Goal: Book appointment/travel/reservation

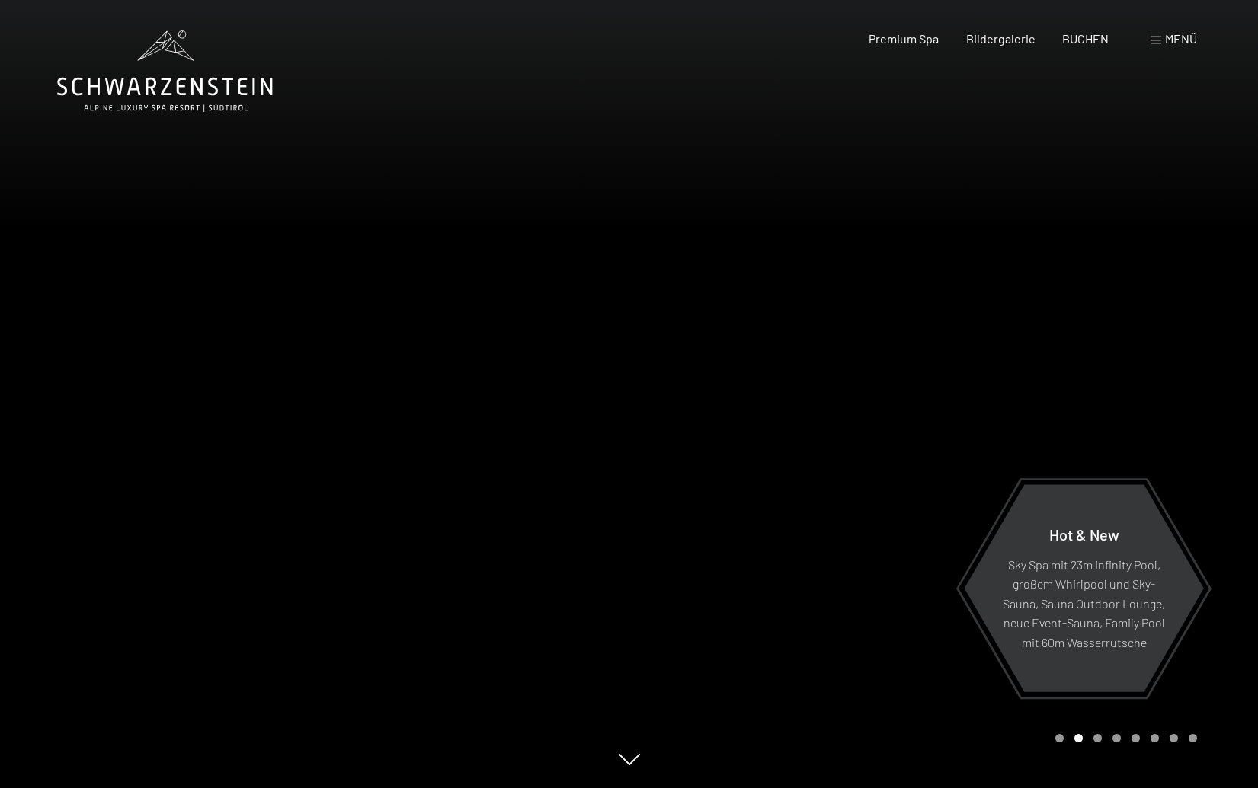
click at [1161, 36] on div "Menü" at bounding box center [1173, 38] width 46 height 17
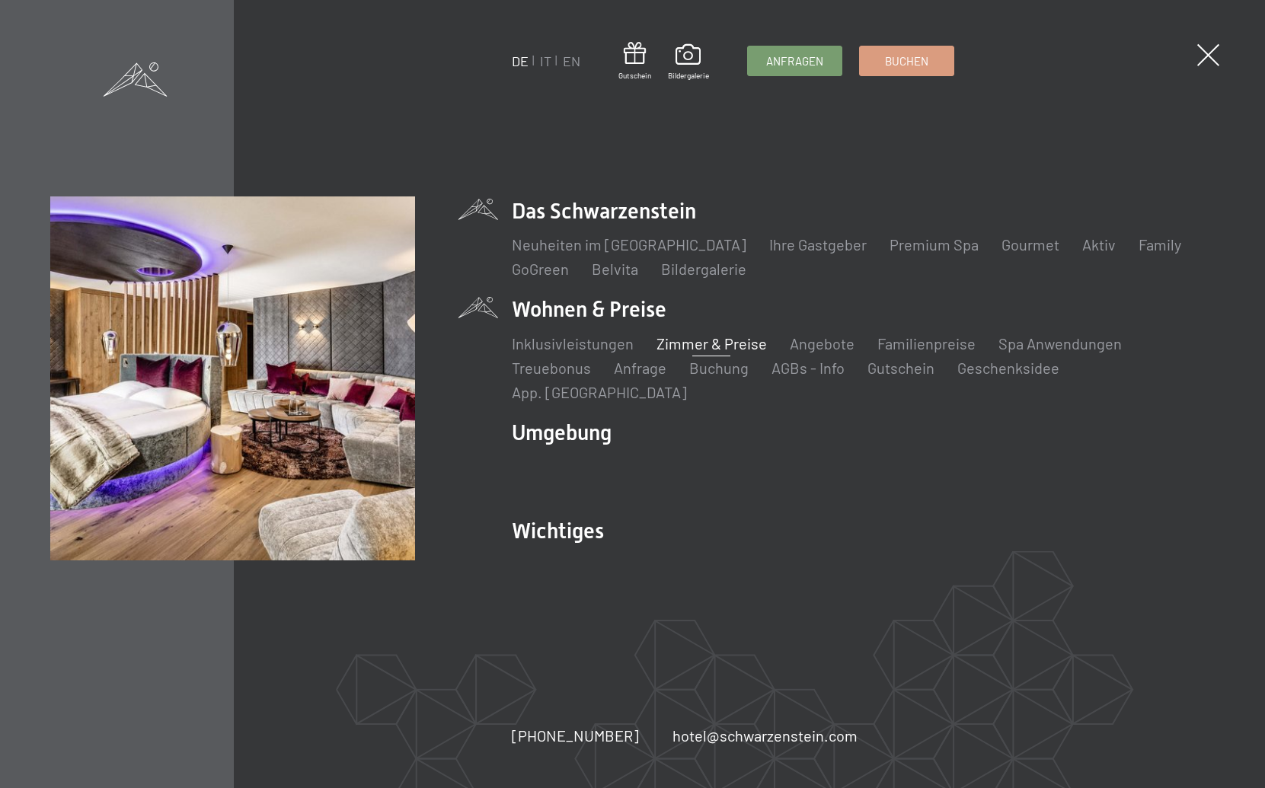
click at [705, 353] on link "Zimmer & Preise" at bounding box center [712, 343] width 110 height 18
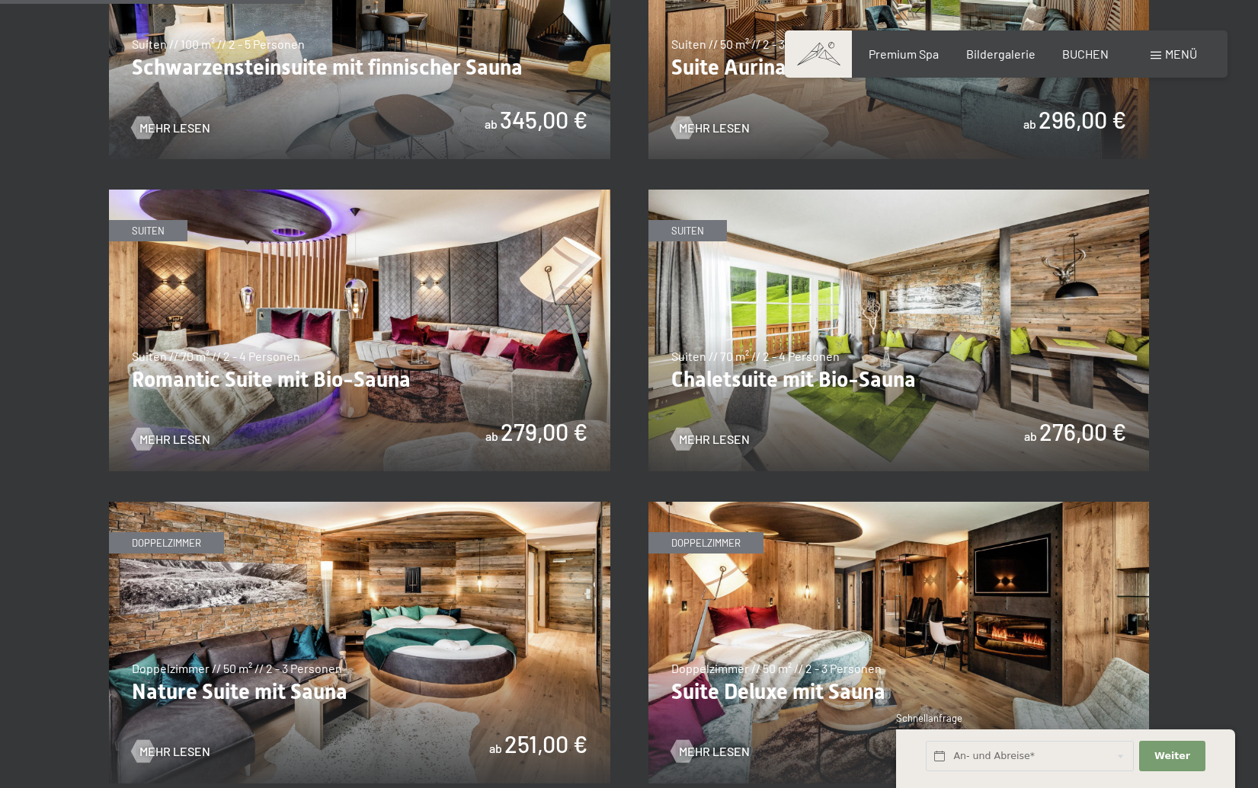
scroll to position [1136, 0]
click at [218, 372] on img at bounding box center [359, 331] width 501 height 282
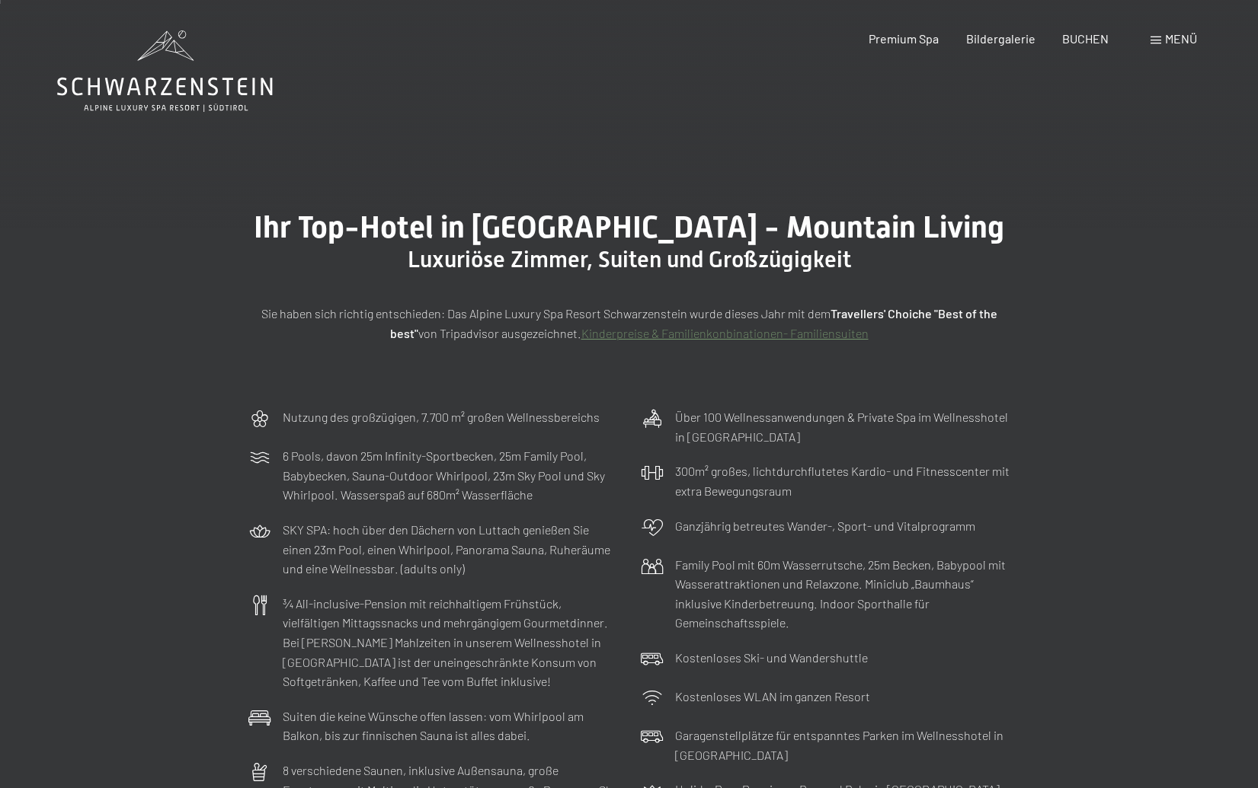
scroll to position [3, 0]
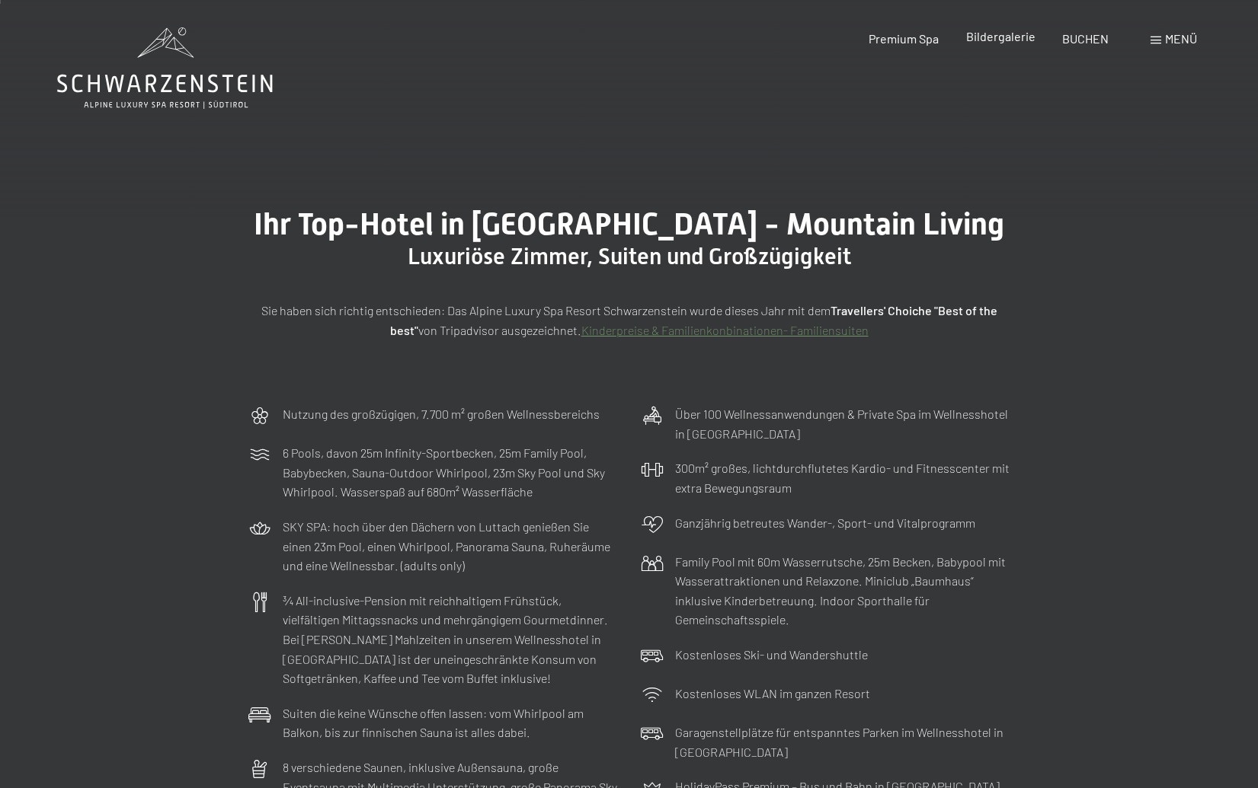
click at [1003, 40] on span "Bildergalerie" at bounding box center [1000, 36] width 69 height 14
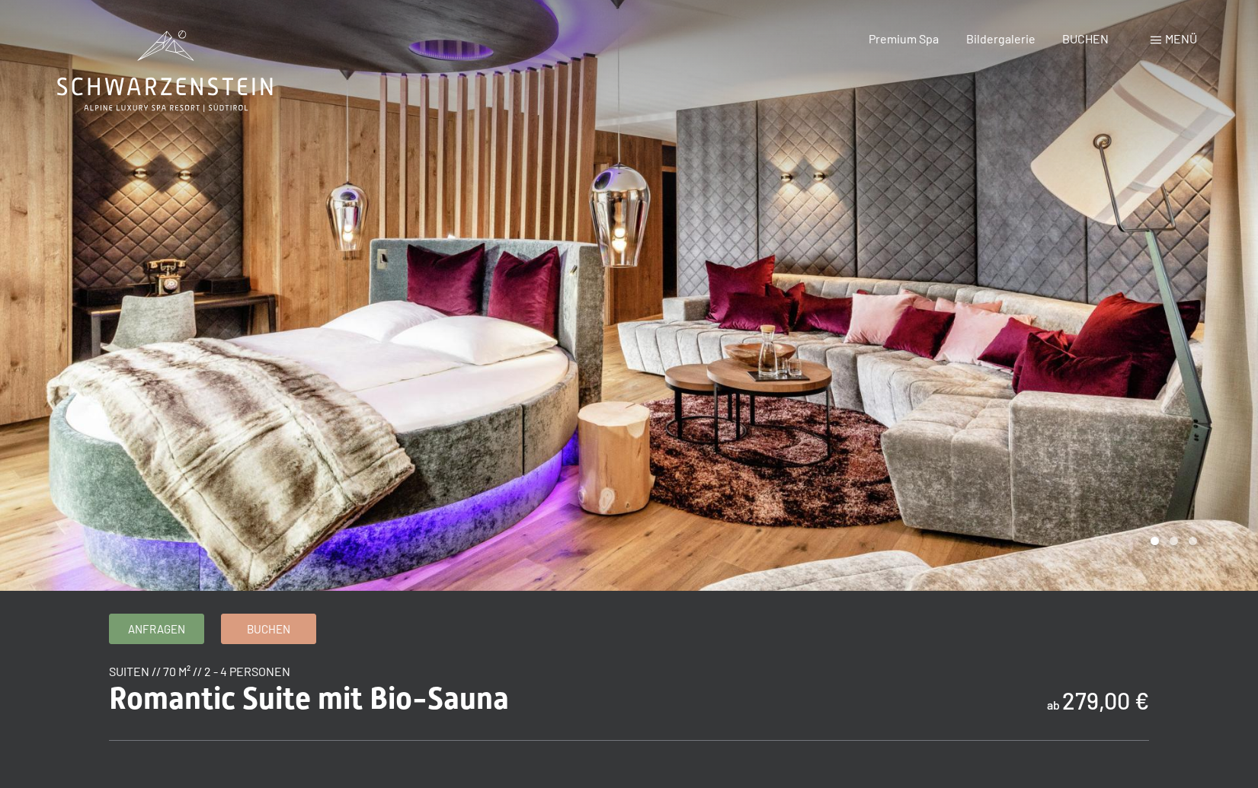
click at [1183, 326] on div at bounding box center [943, 295] width 629 height 591
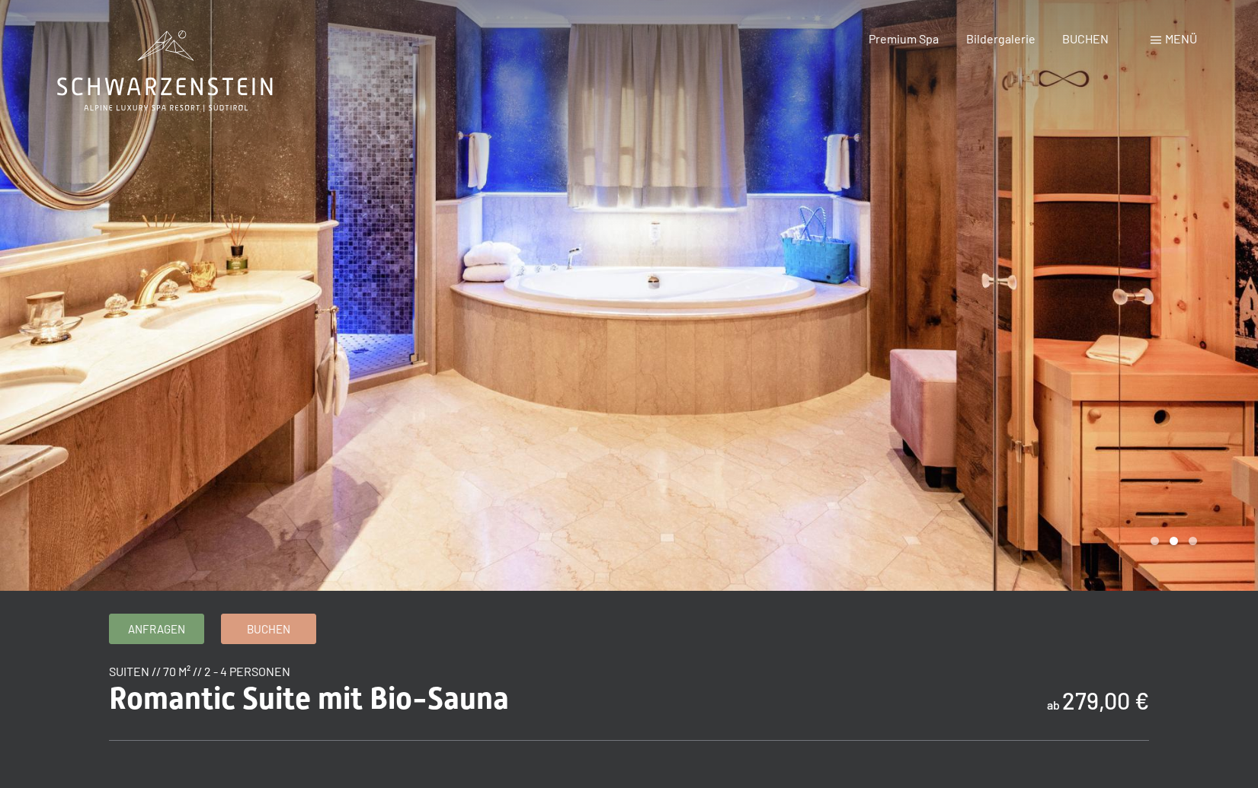
click at [1131, 327] on div at bounding box center [943, 295] width 629 height 591
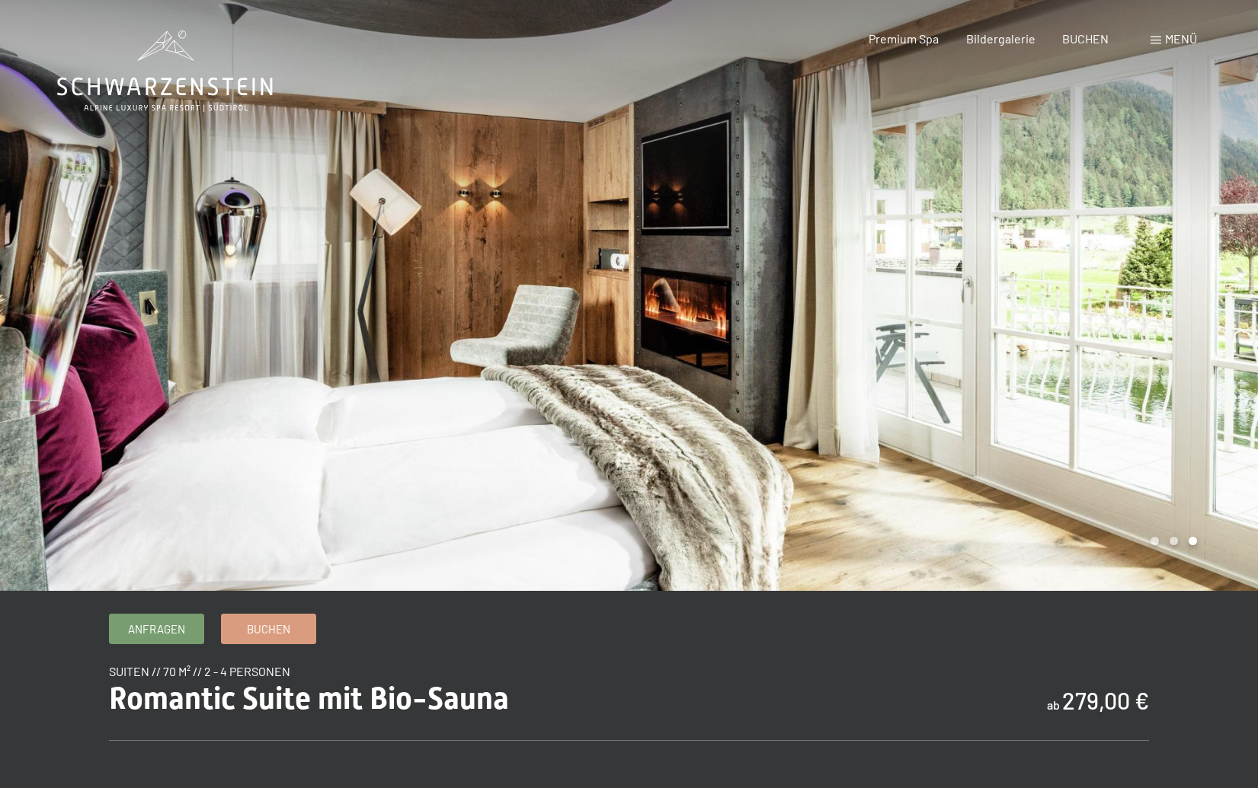
click at [1168, 324] on div at bounding box center [943, 295] width 629 height 591
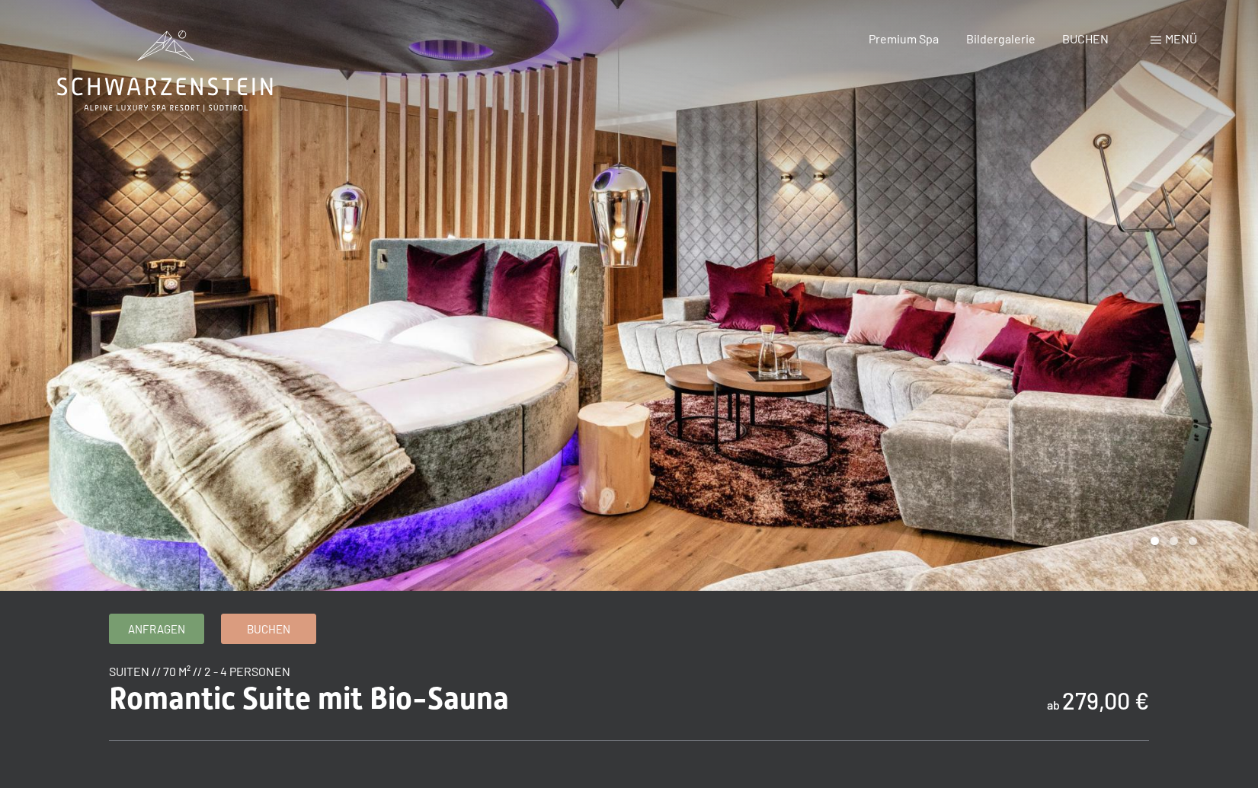
click at [1168, 324] on div at bounding box center [943, 295] width 629 height 591
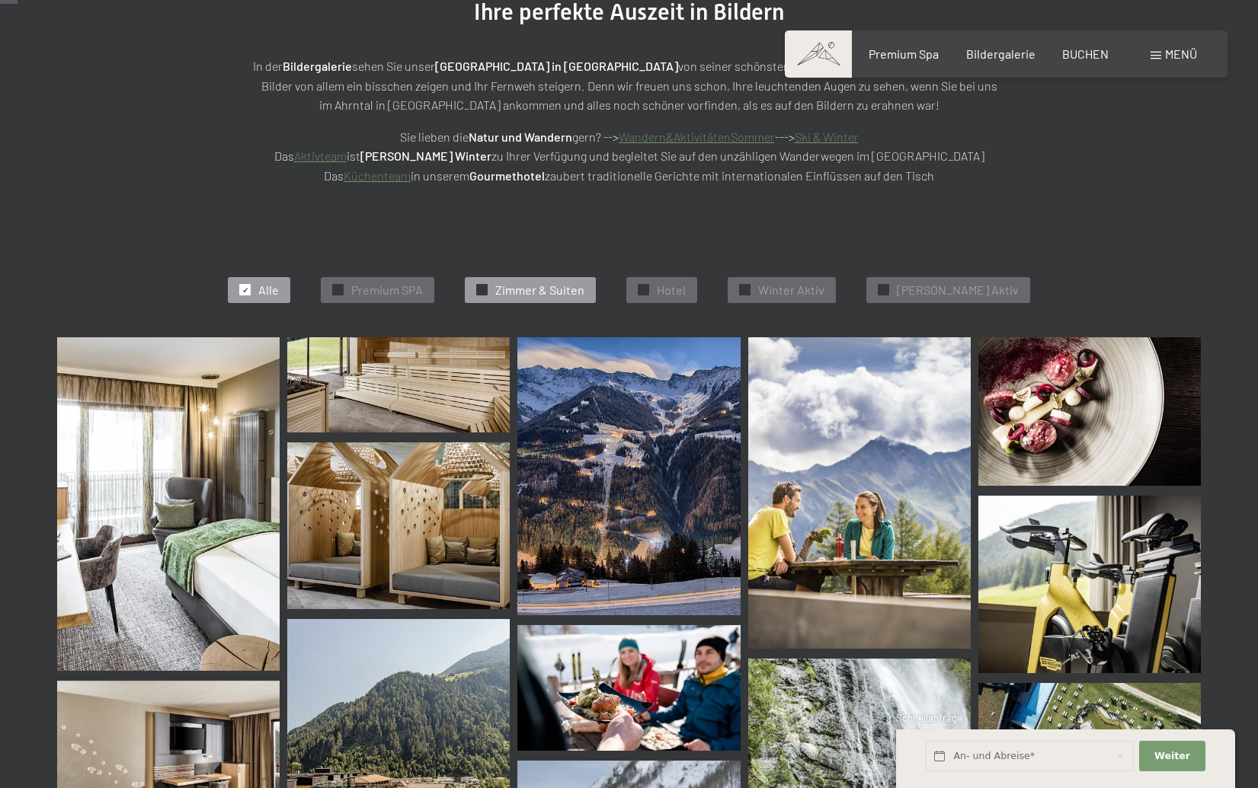
click at [578, 288] on span "Zimmer & Suiten" at bounding box center [539, 290] width 89 height 17
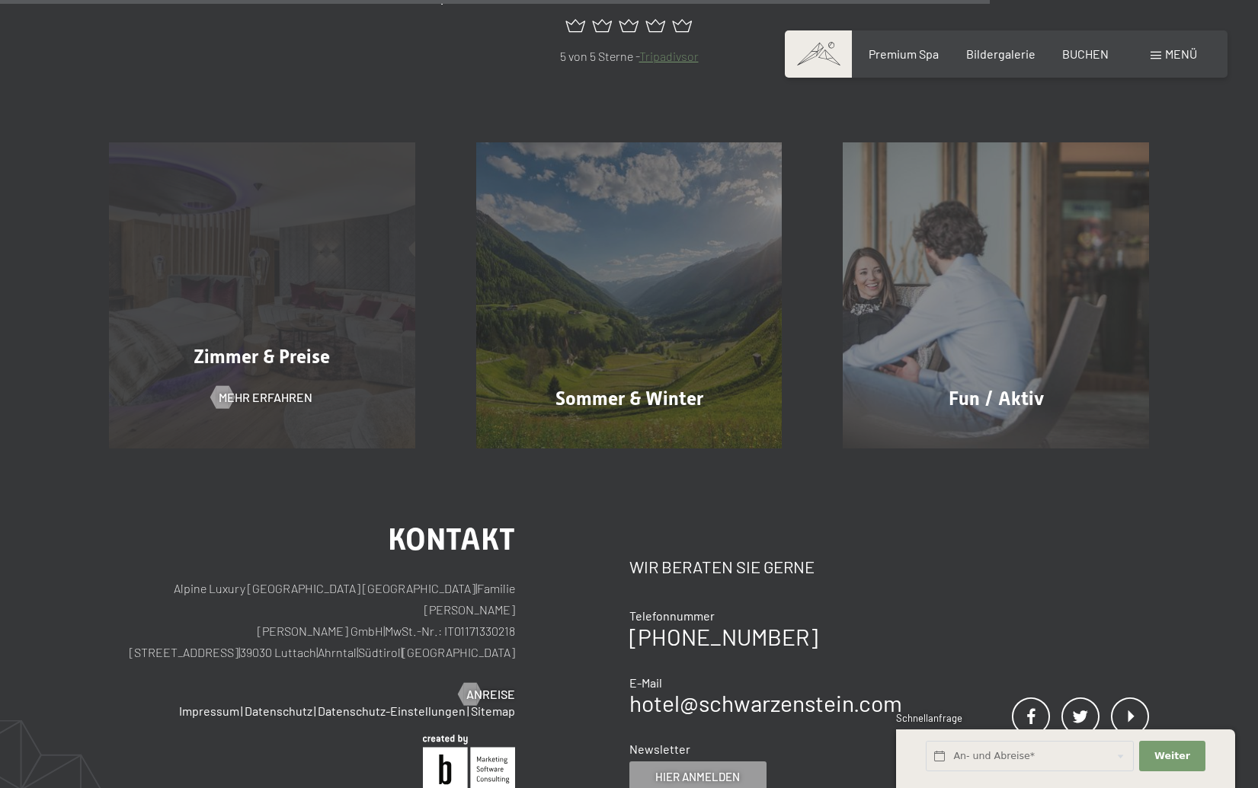
scroll to position [1425, 0]
click at [280, 347] on span "Zimmer & Preise" at bounding box center [261, 355] width 136 height 22
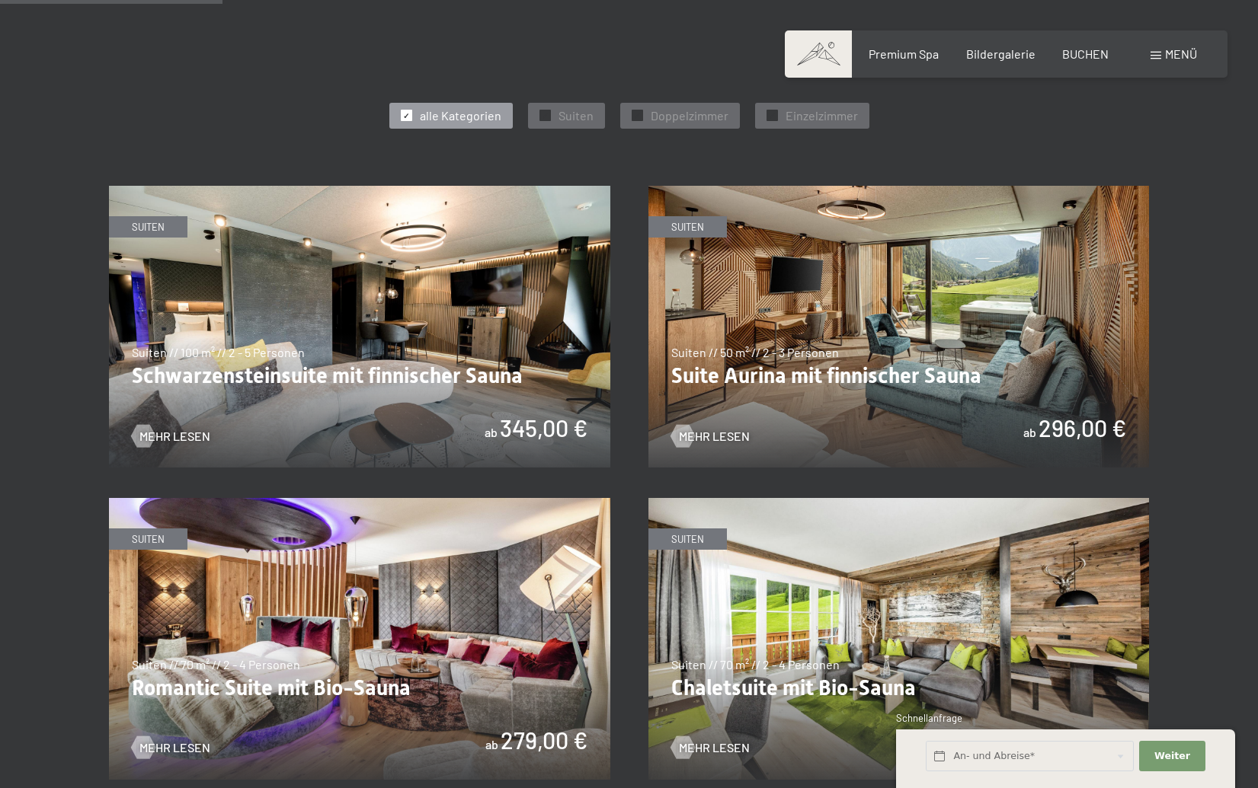
scroll to position [830, 0]
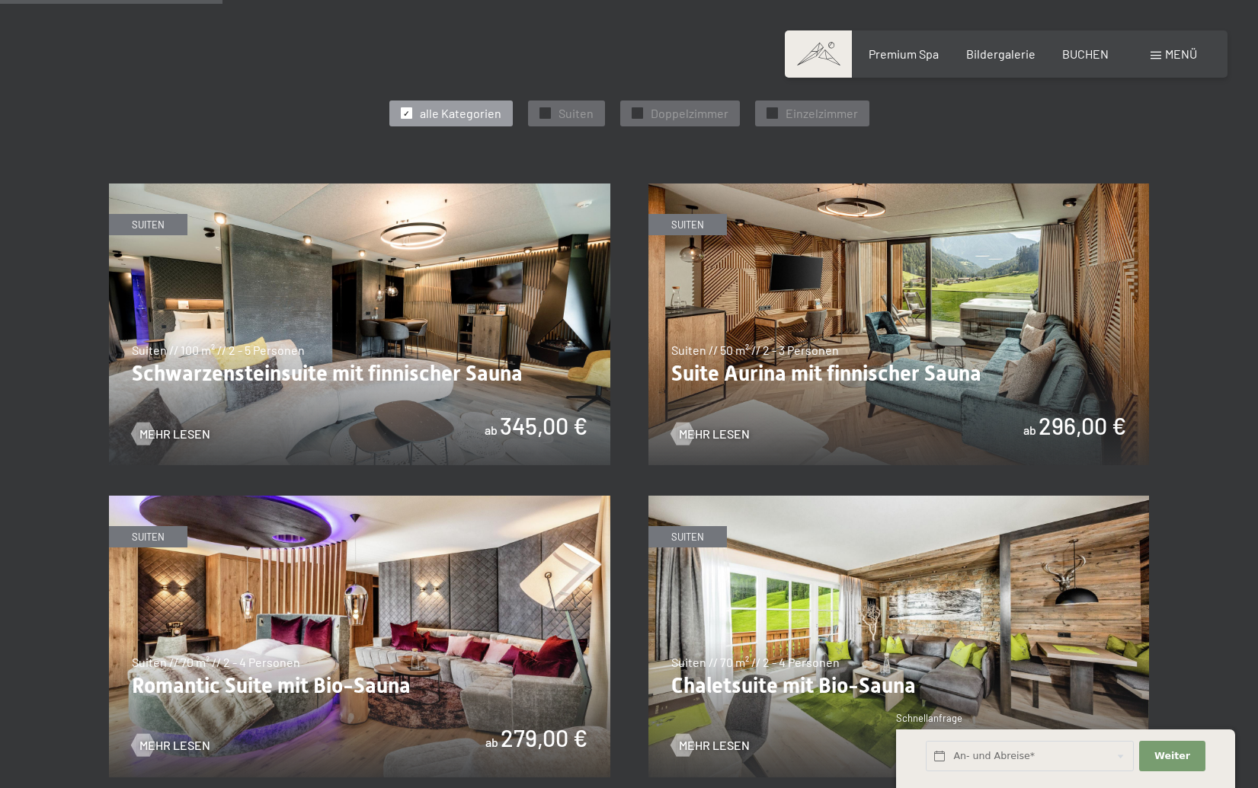
click at [930, 363] on img at bounding box center [898, 325] width 501 height 282
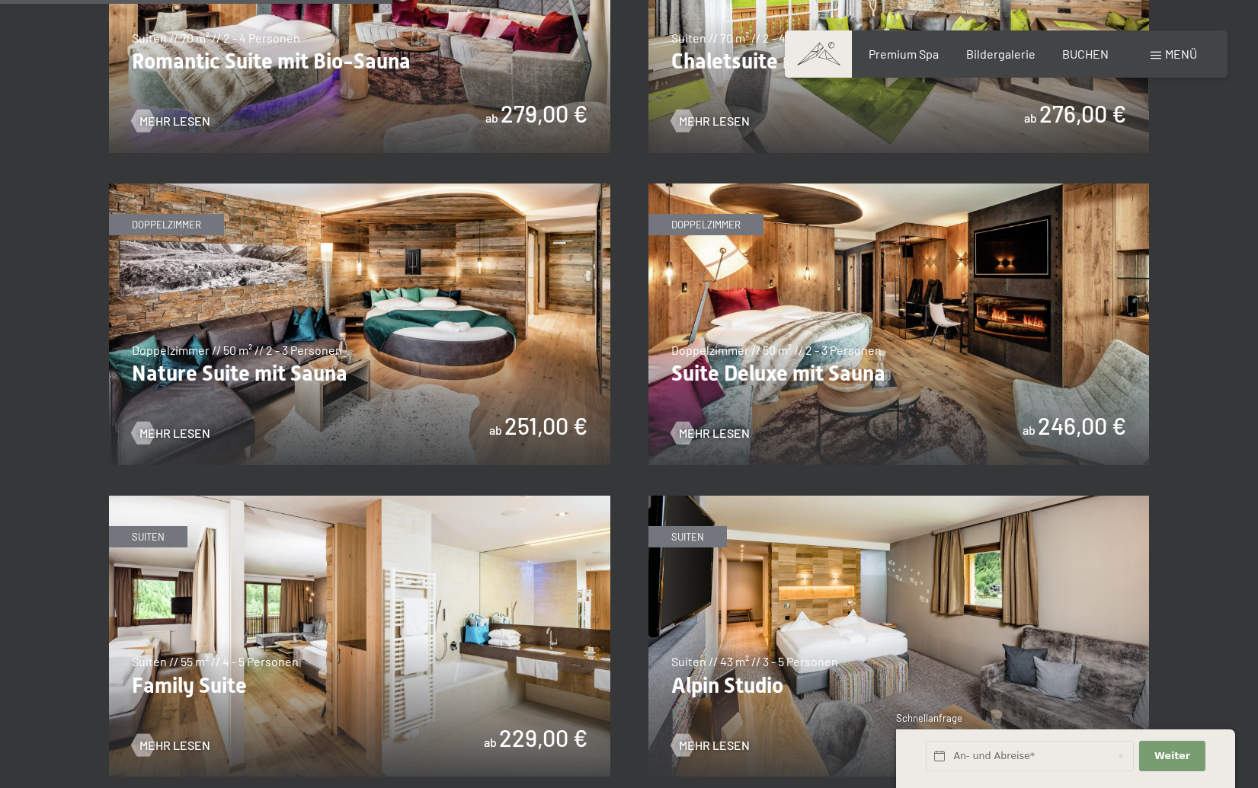
scroll to position [1445, 0]
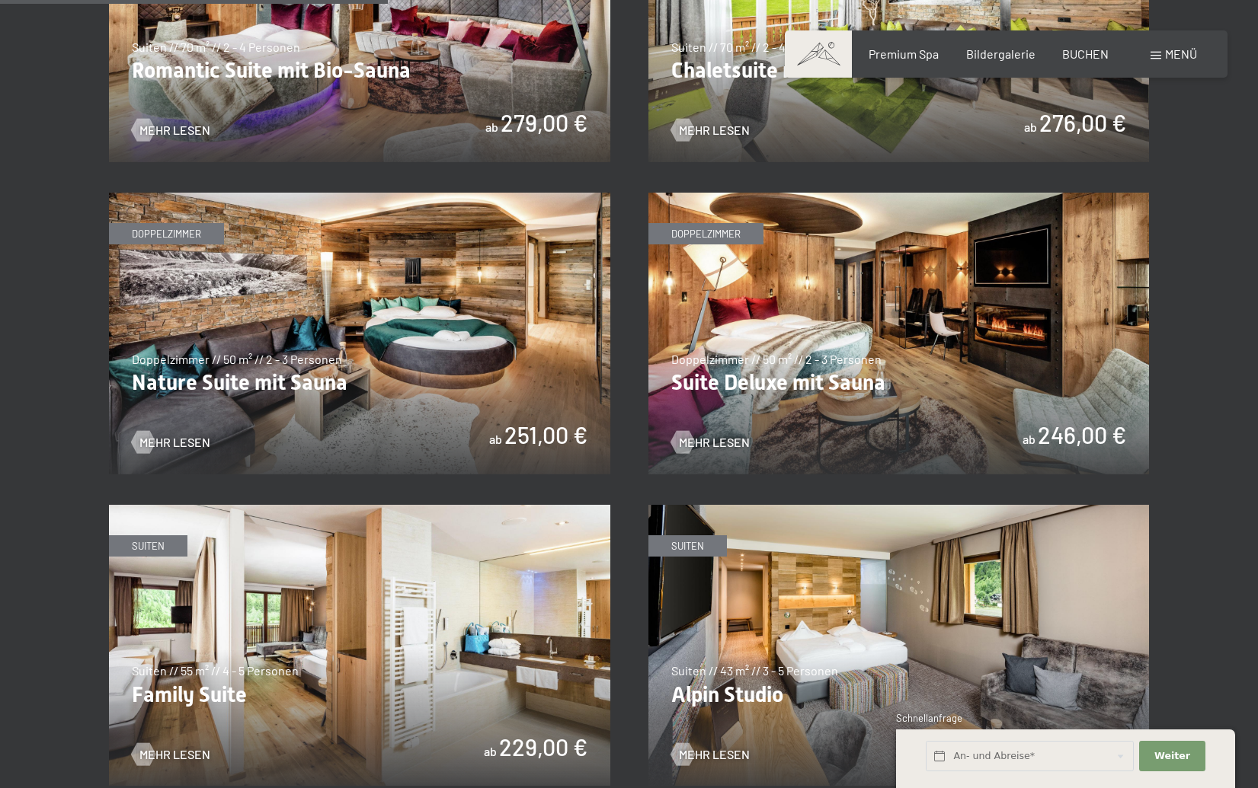
click at [798, 378] on img at bounding box center [898, 334] width 501 height 282
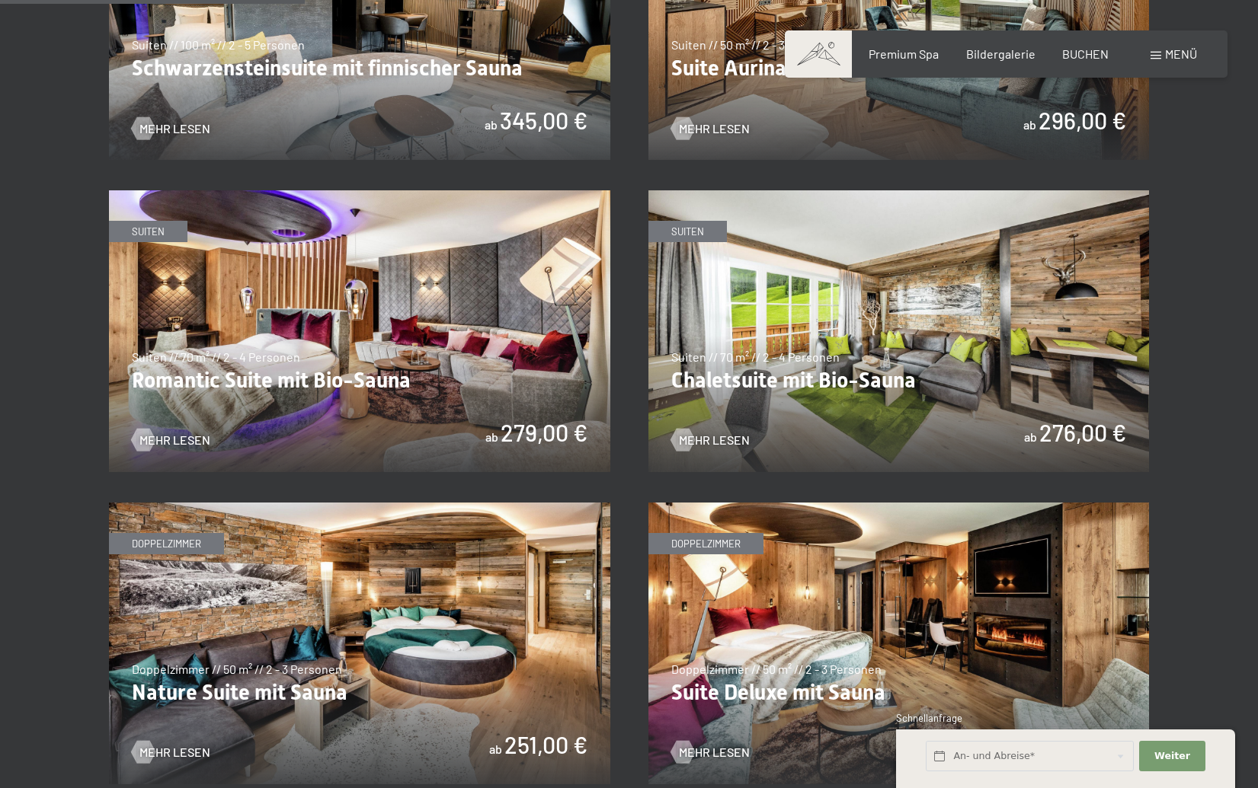
scroll to position [1137, 0]
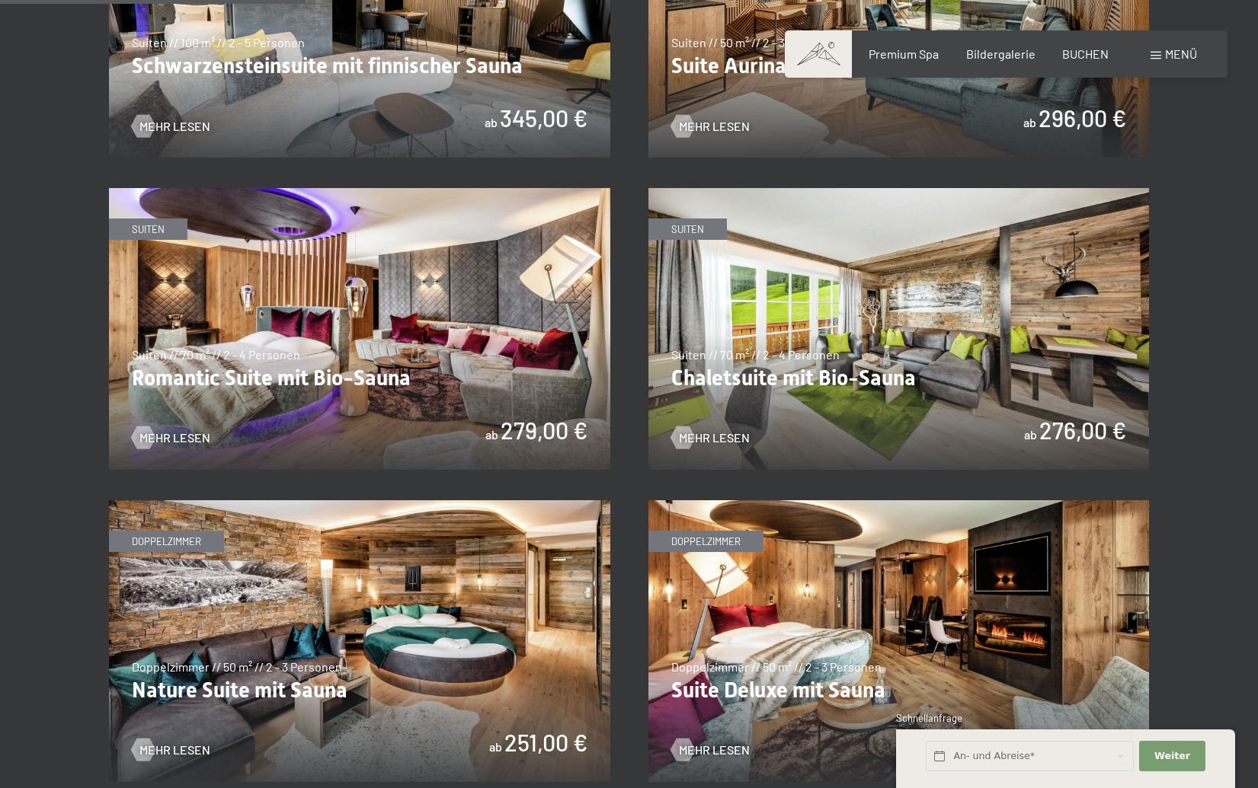
click at [871, 373] on img at bounding box center [898, 329] width 501 height 282
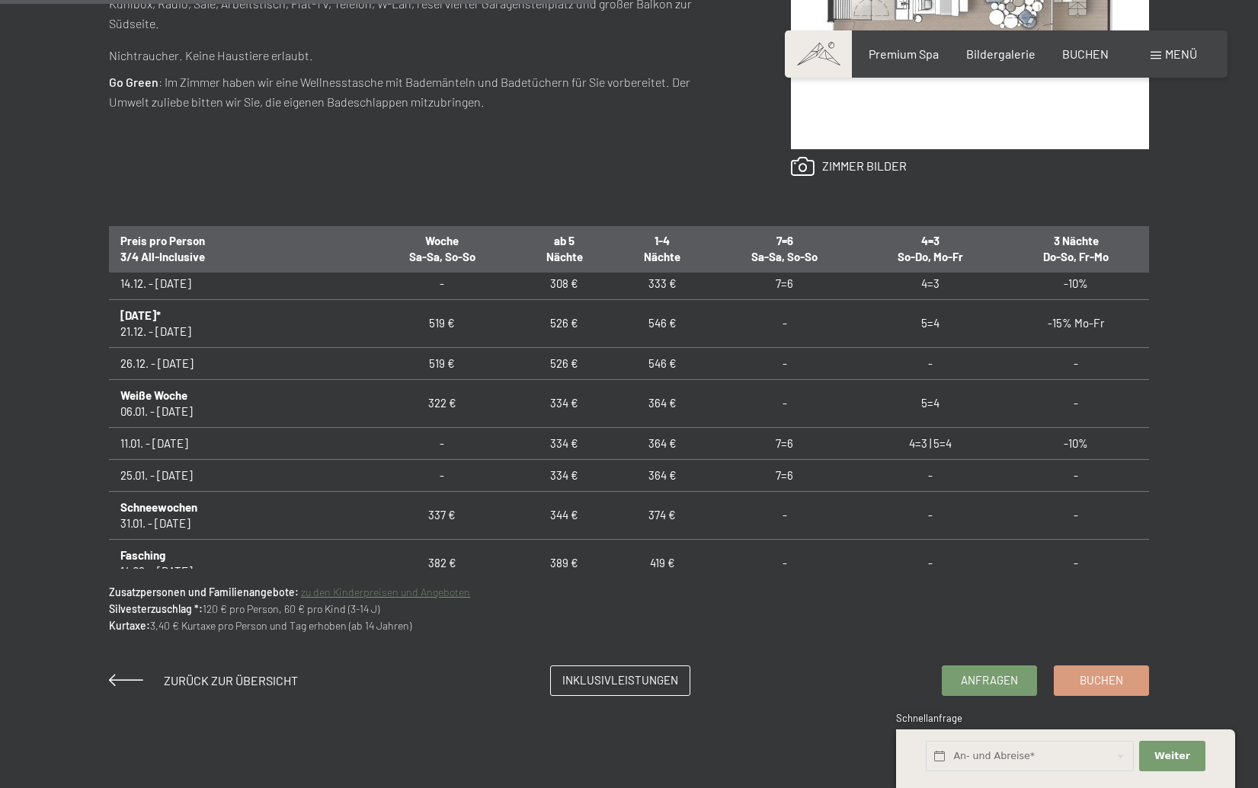
scroll to position [292, 0]
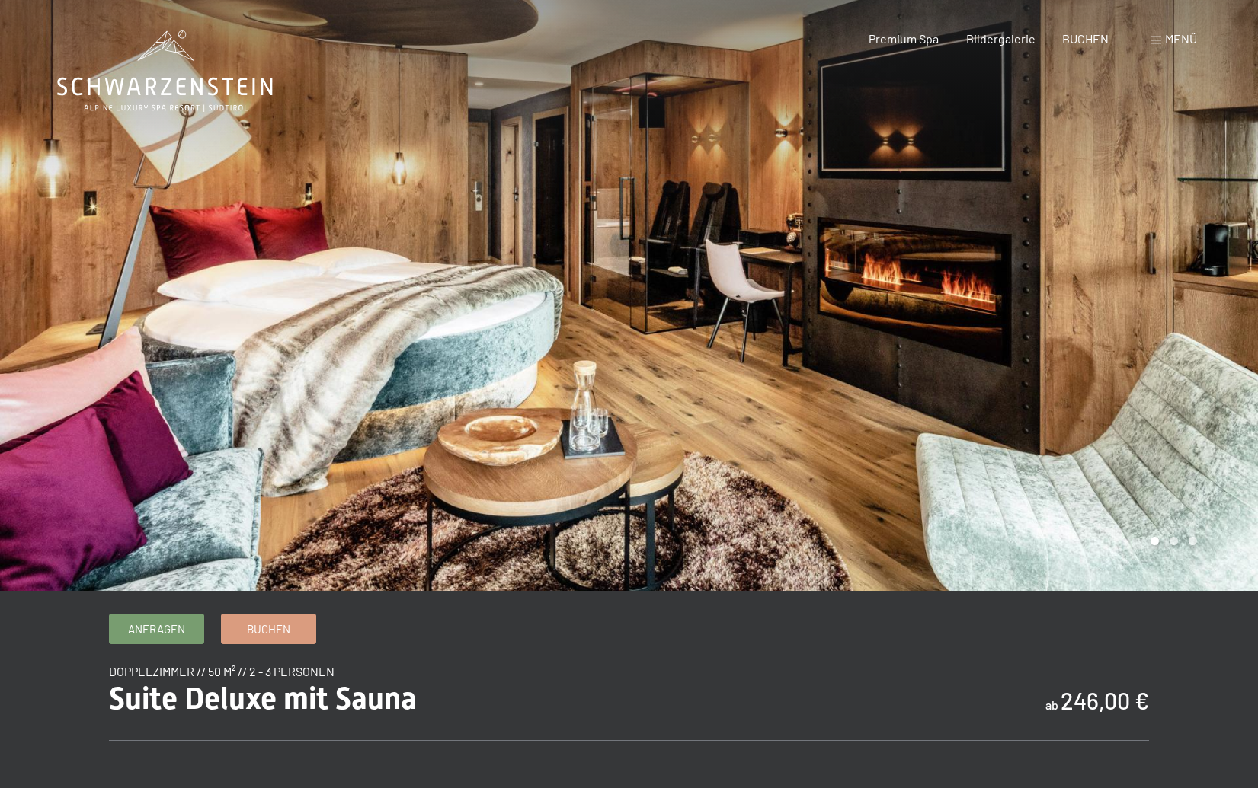
click at [1115, 310] on div at bounding box center [943, 295] width 629 height 591
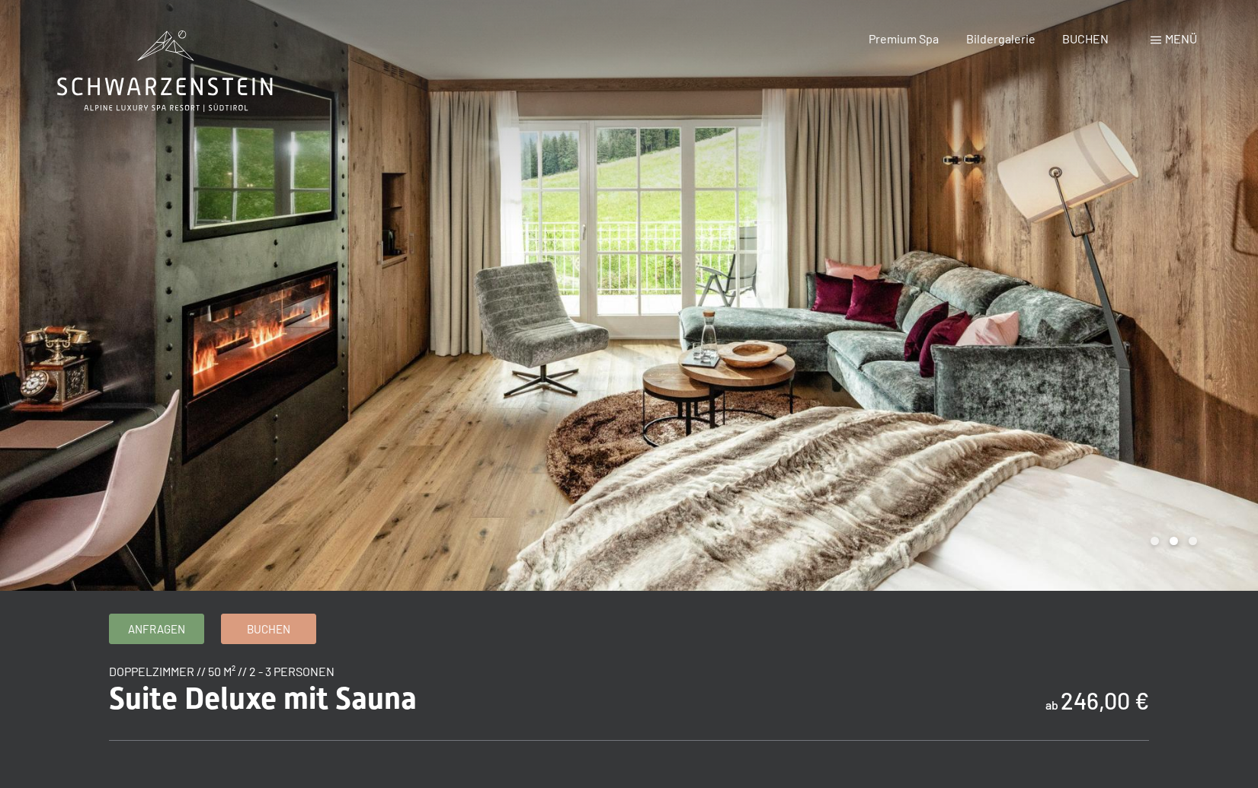
click at [1119, 310] on div at bounding box center [943, 295] width 629 height 591
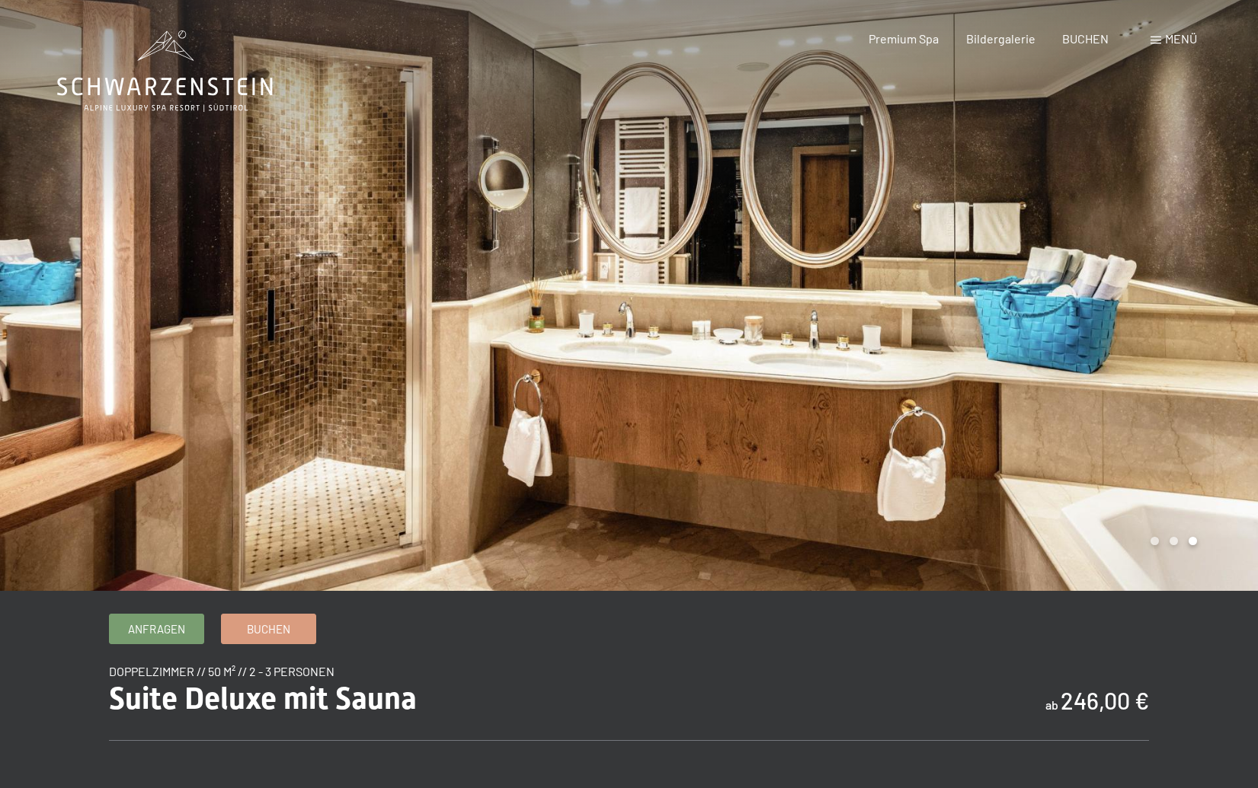
click at [1119, 310] on div at bounding box center [943, 295] width 629 height 591
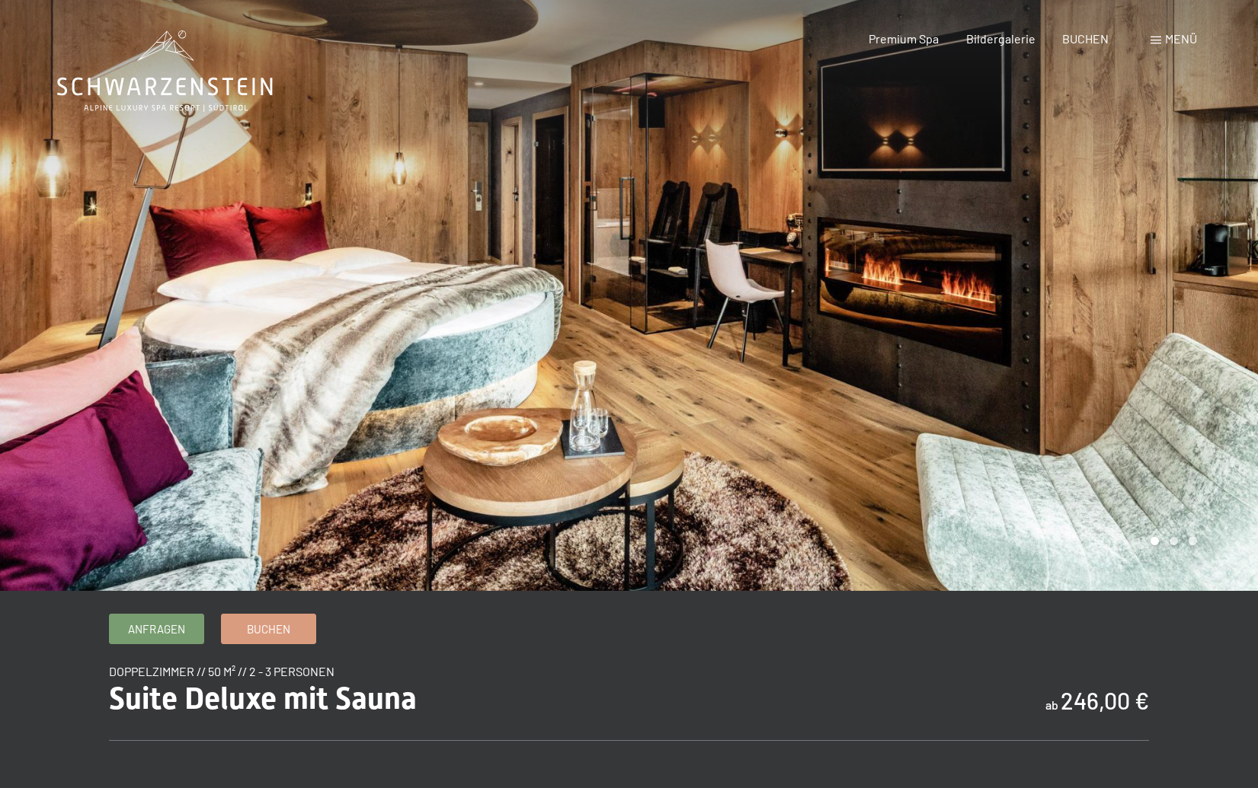
click at [1119, 310] on div at bounding box center [943, 295] width 629 height 591
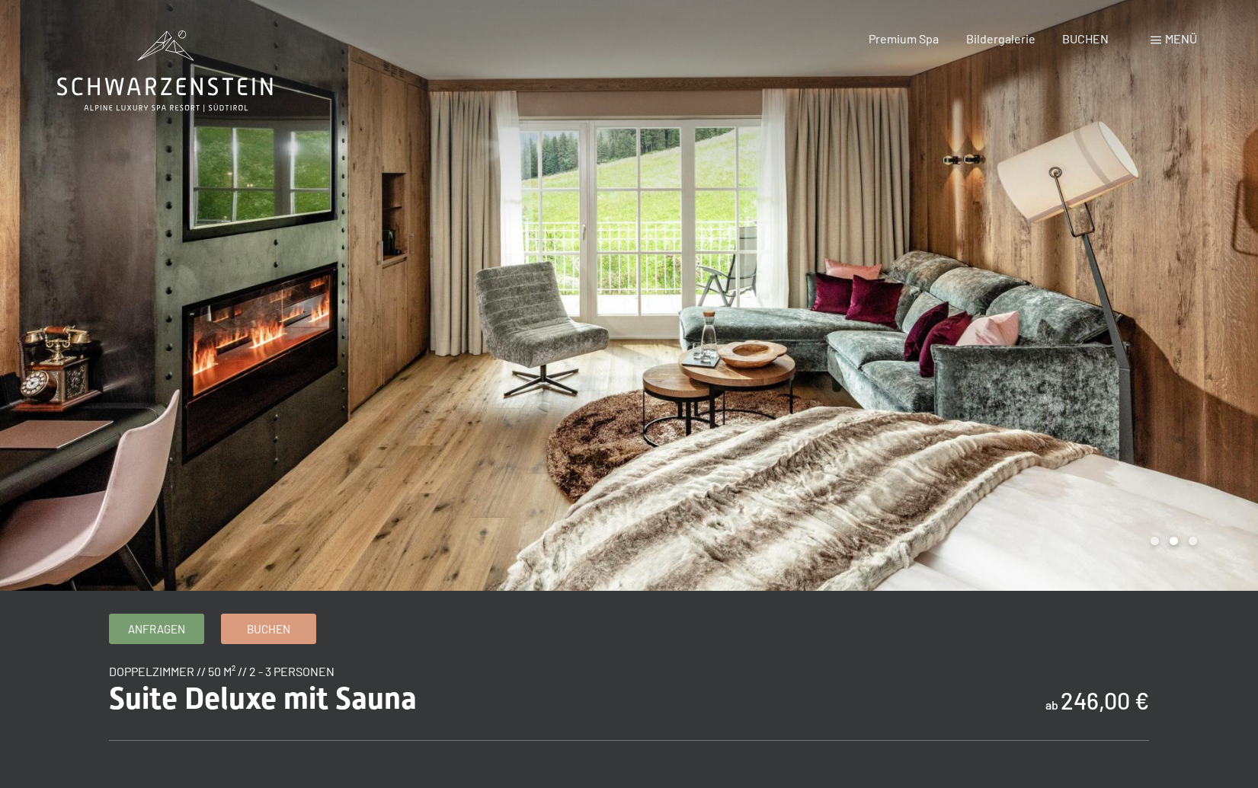
click at [1119, 310] on div at bounding box center [943, 295] width 629 height 591
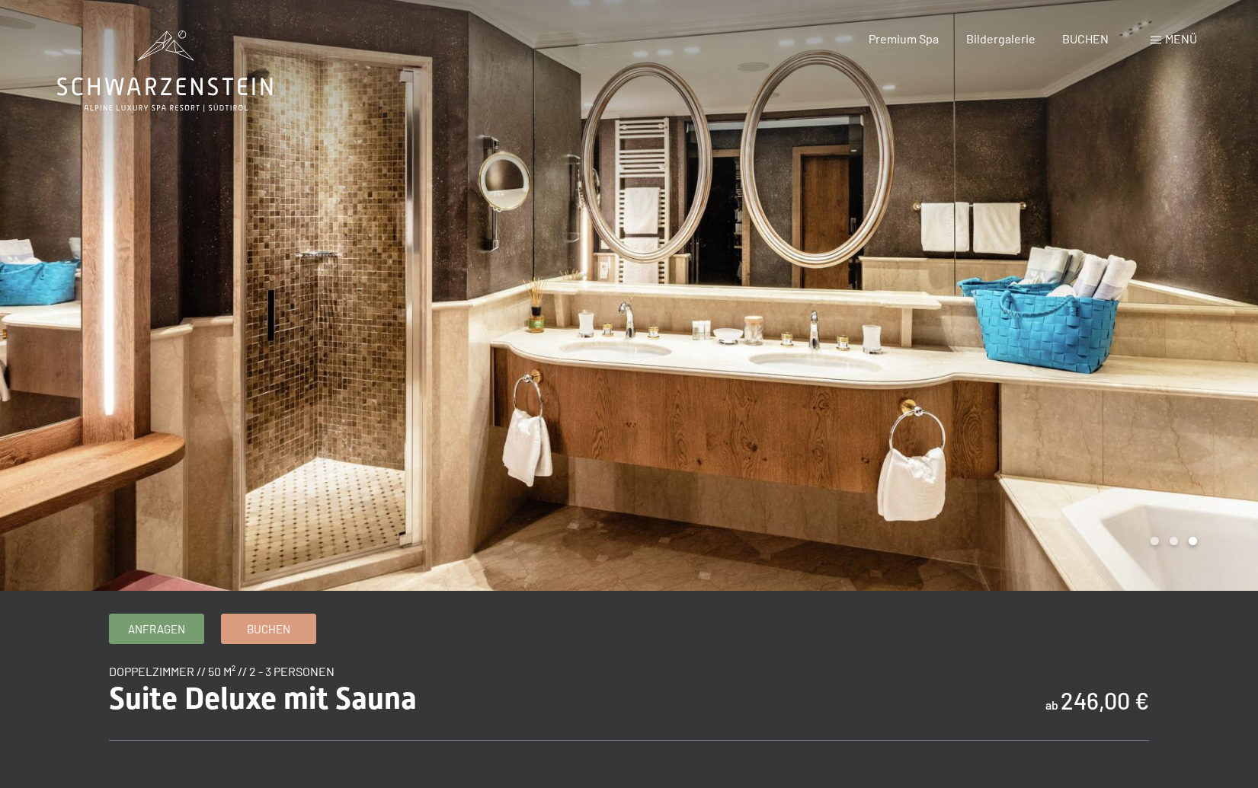
click at [1119, 310] on div at bounding box center [943, 295] width 629 height 591
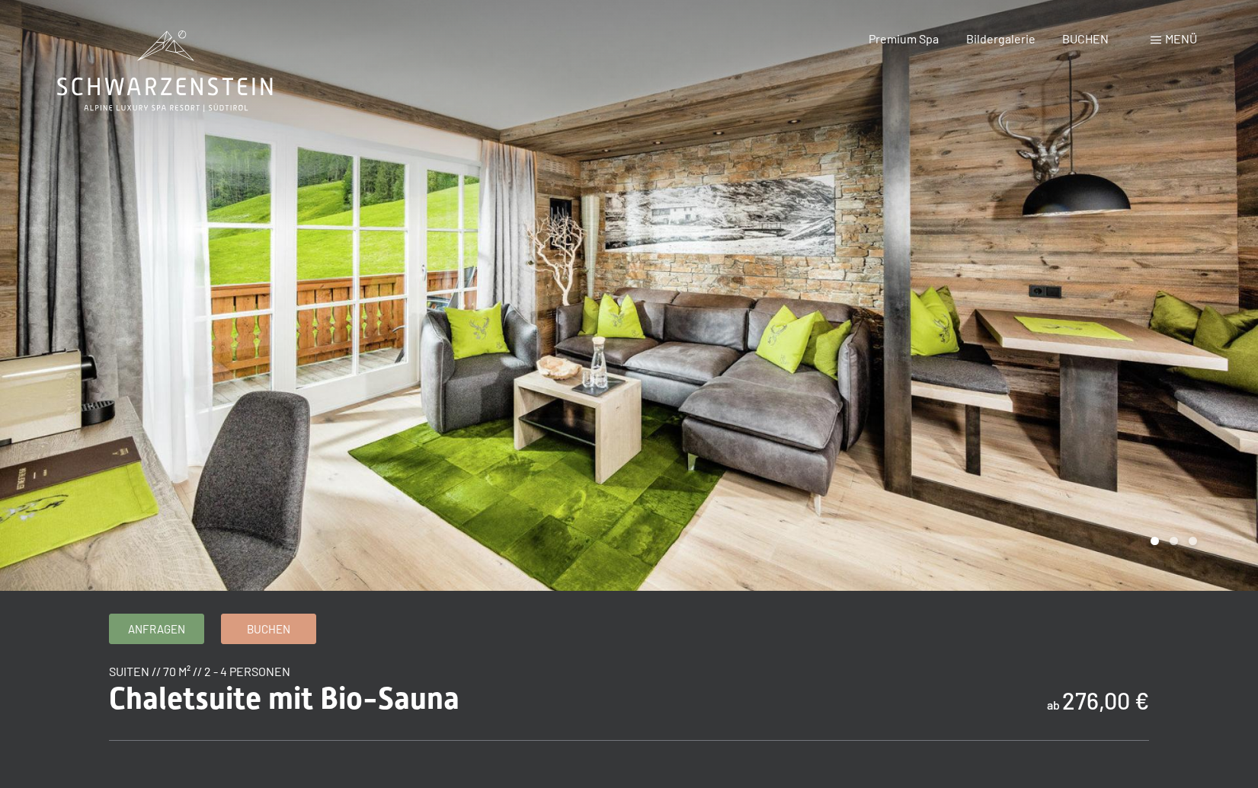
click at [1154, 296] on div at bounding box center [943, 295] width 629 height 591
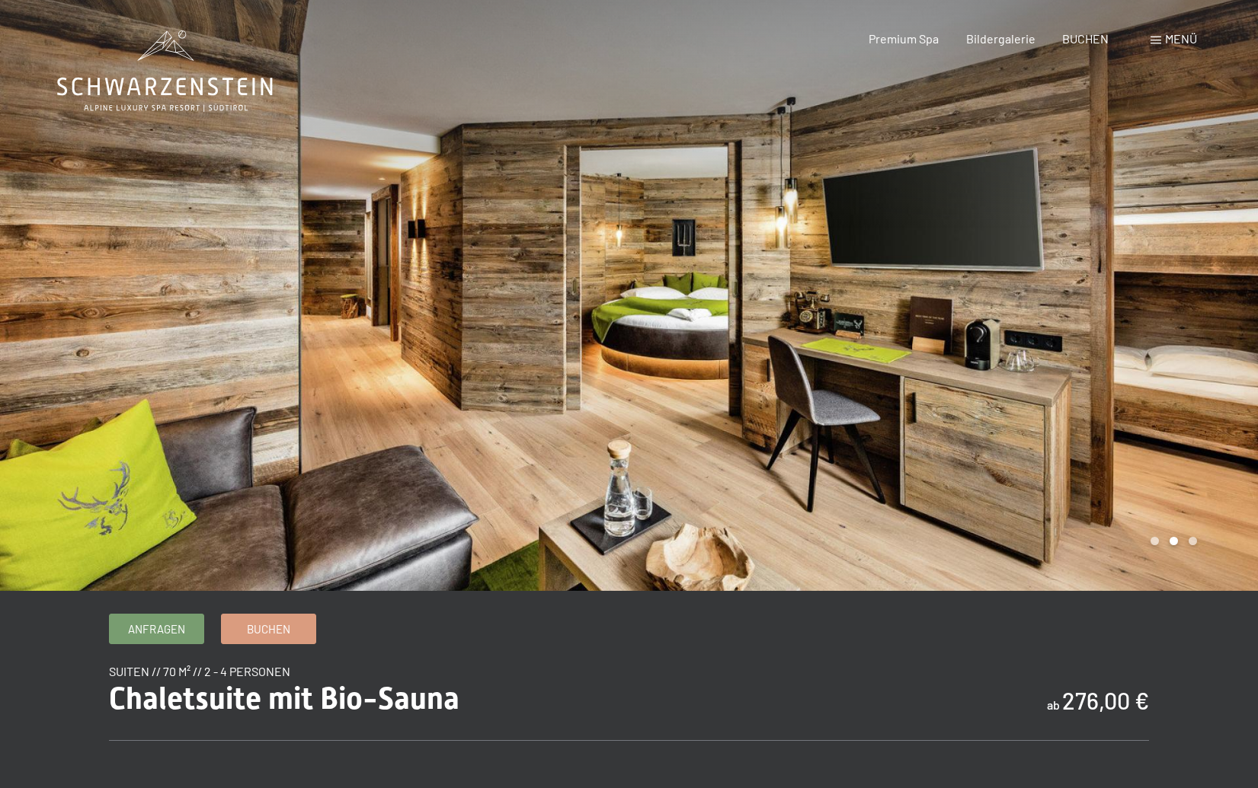
click at [1154, 296] on div at bounding box center [943, 295] width 629 height 591
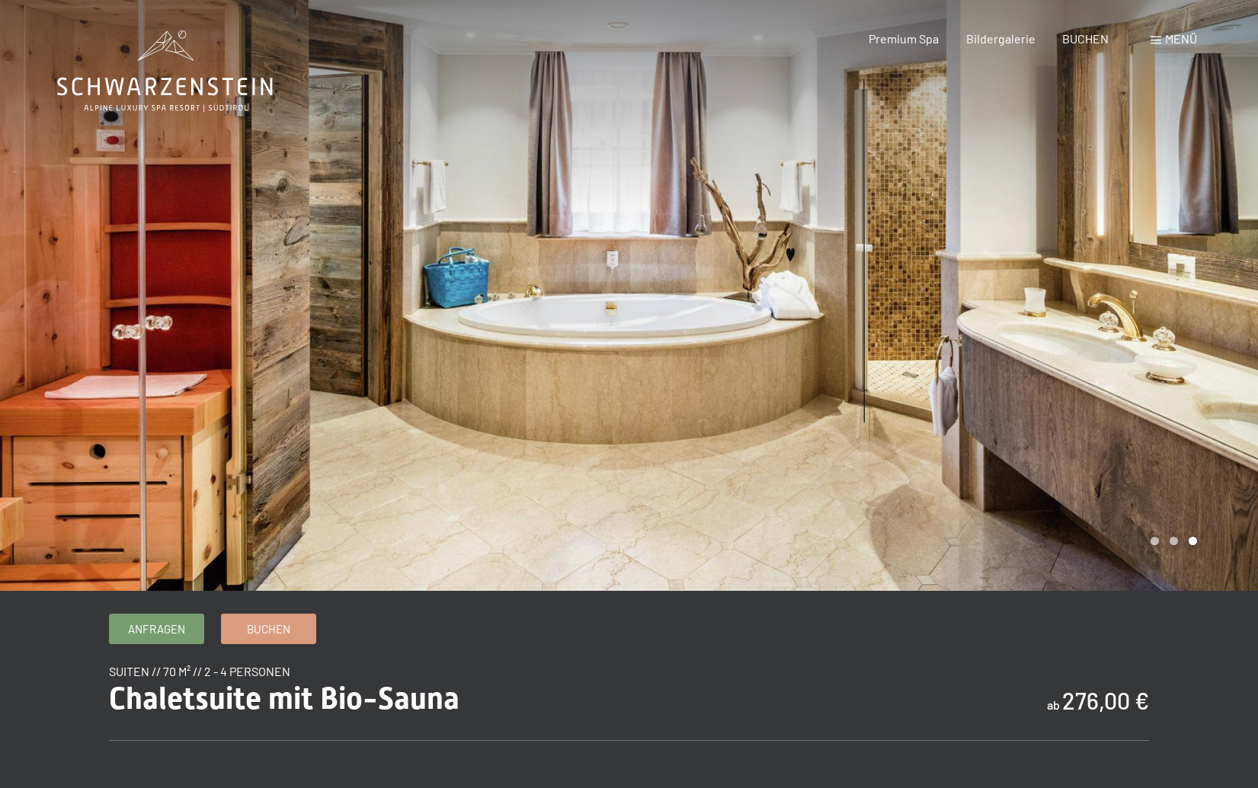
click at [1154, 296] on div at bounding box center [943, 295] width 629 height 591
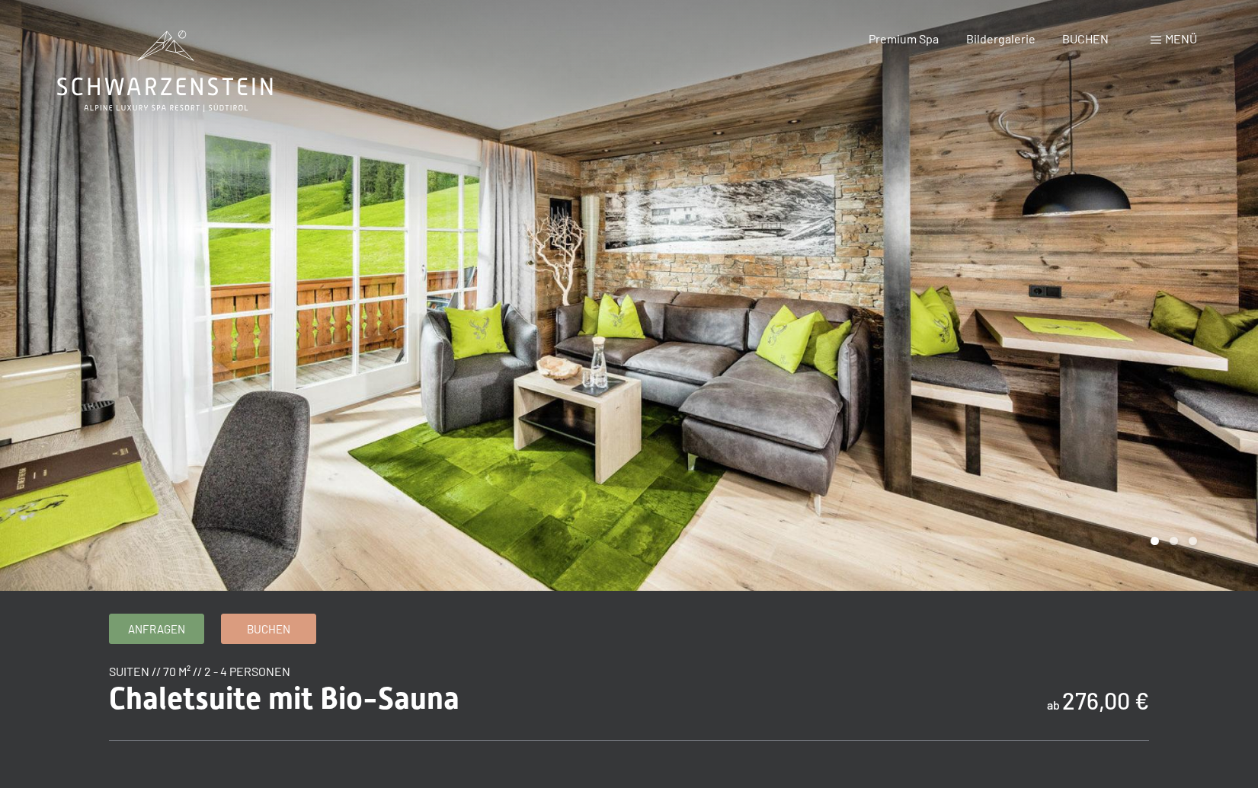
click at [1154, 296] on div at bounding box center [943, 295] width 629 height 591
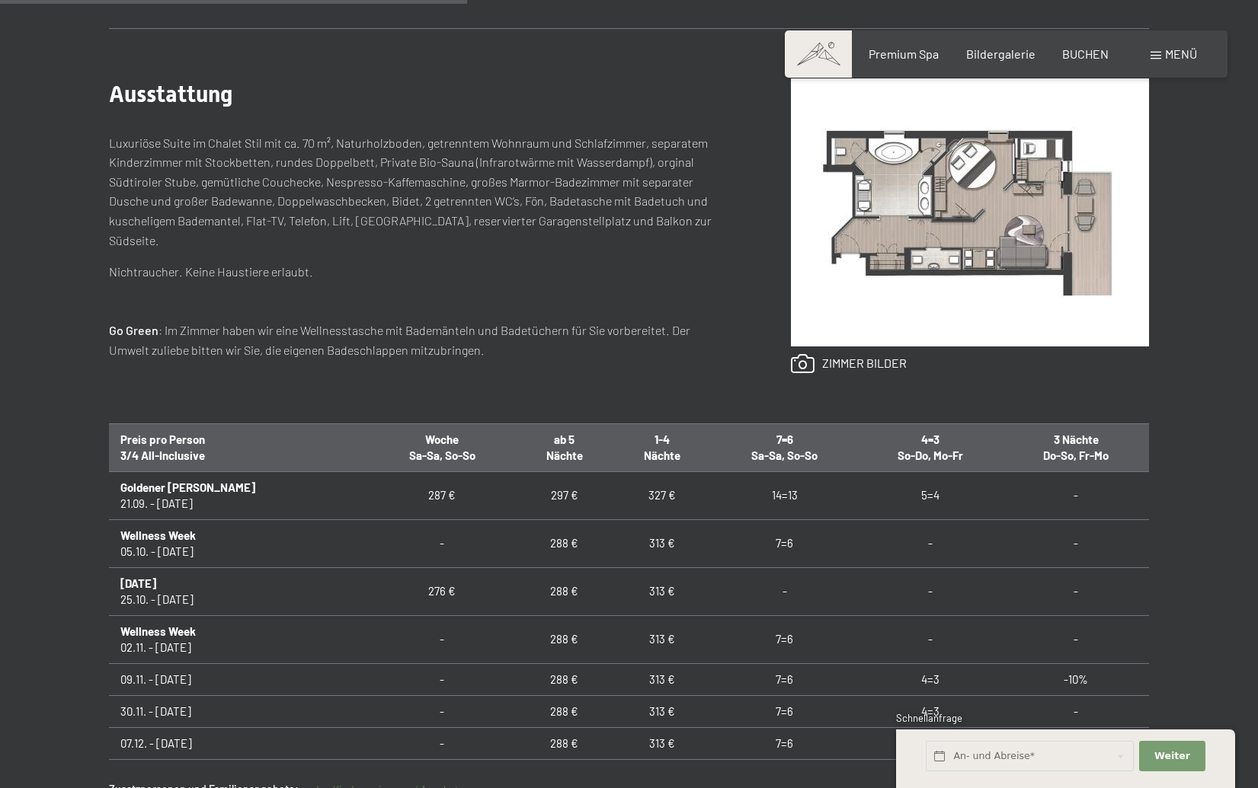
scroll to position [715, 0]
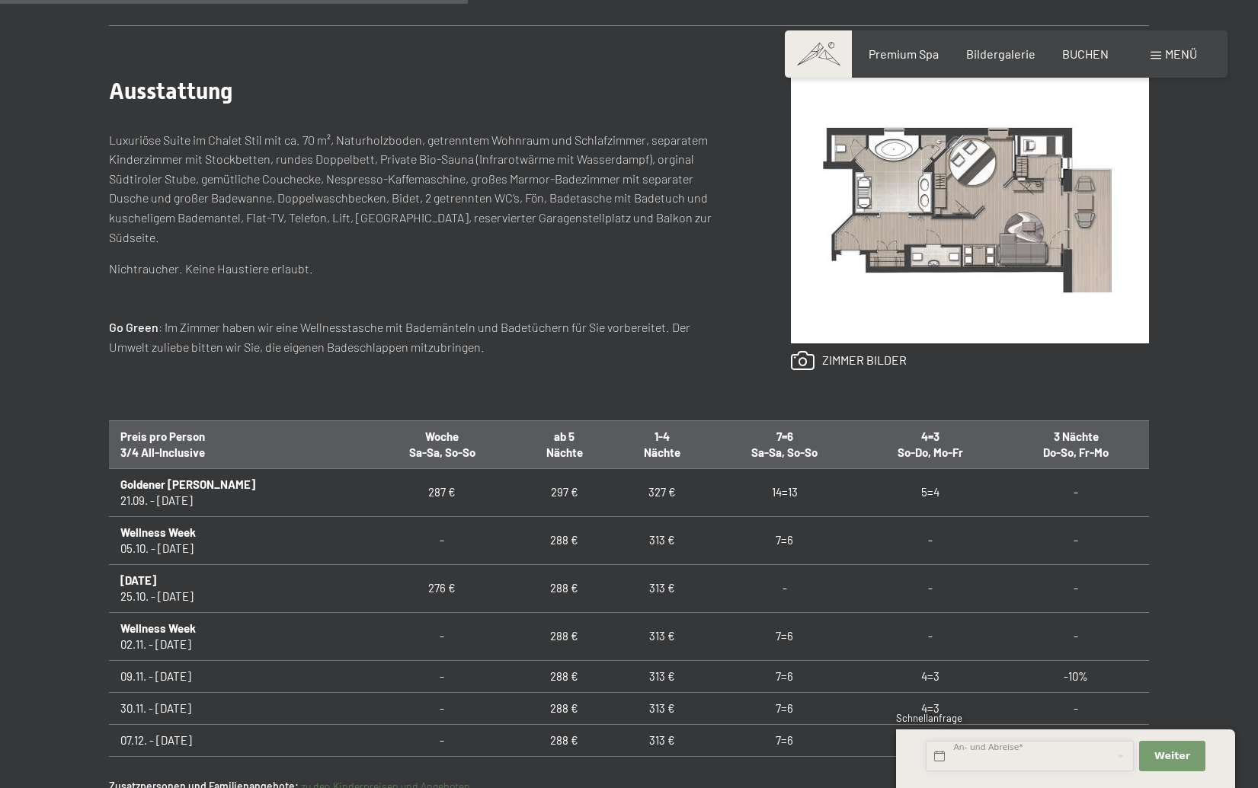
click at [999, 750] on input "text" at bounding box center [1030, 756] width 208 height 31
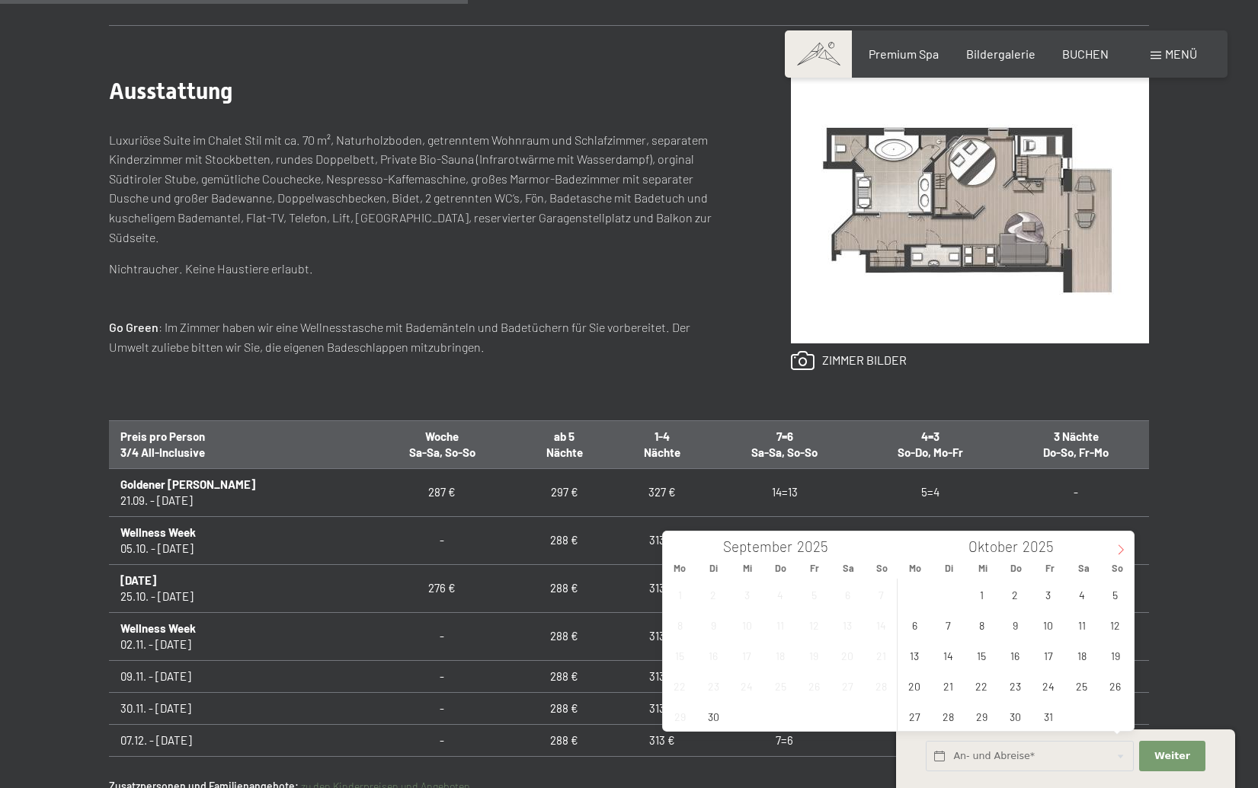
click at [1120, 547] on icon at bounding box center [1120, 550] width 11 height 11
click at [1051, 688] on span "26" at bounding box center [1048, 686] width 30 height 30
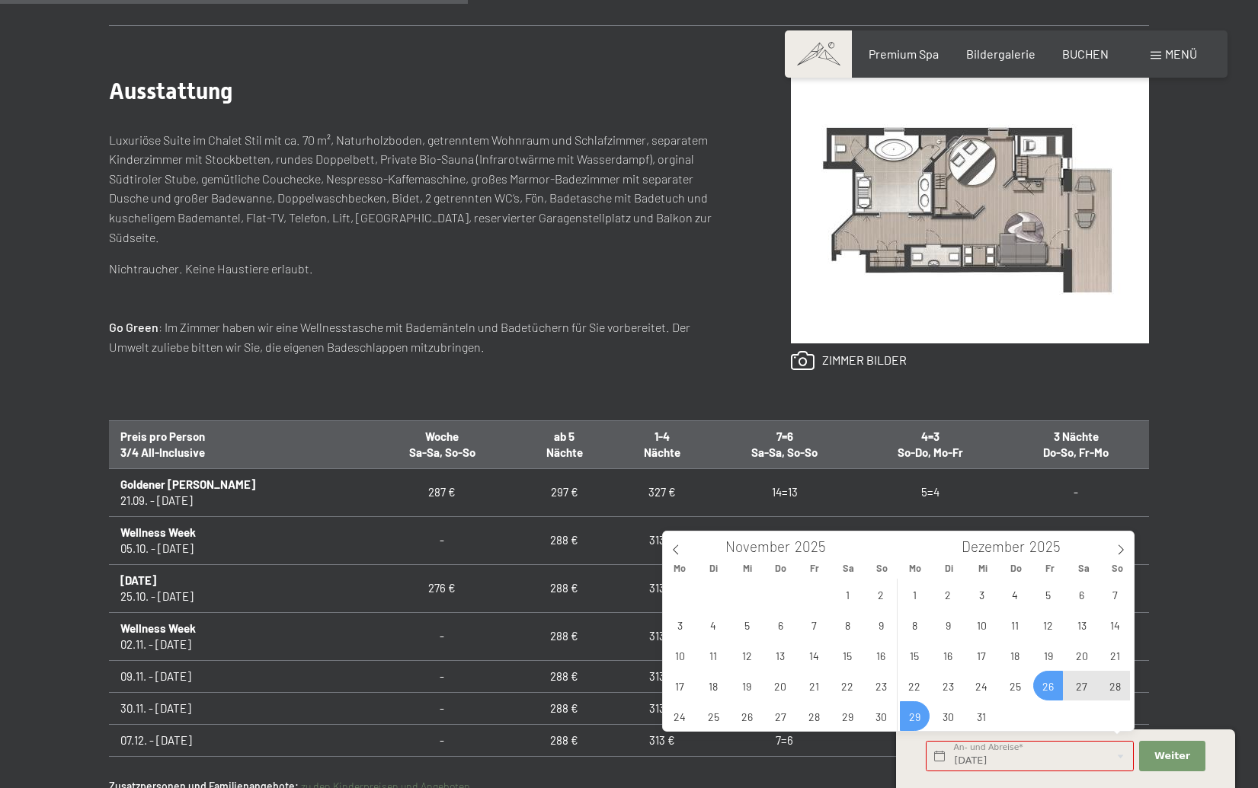
click at [916, 718] on span "29" at bounding box center [915, 717] width 30 height 30
type input "Fr. 26.12.2025 - Mo. 29.12.2025"
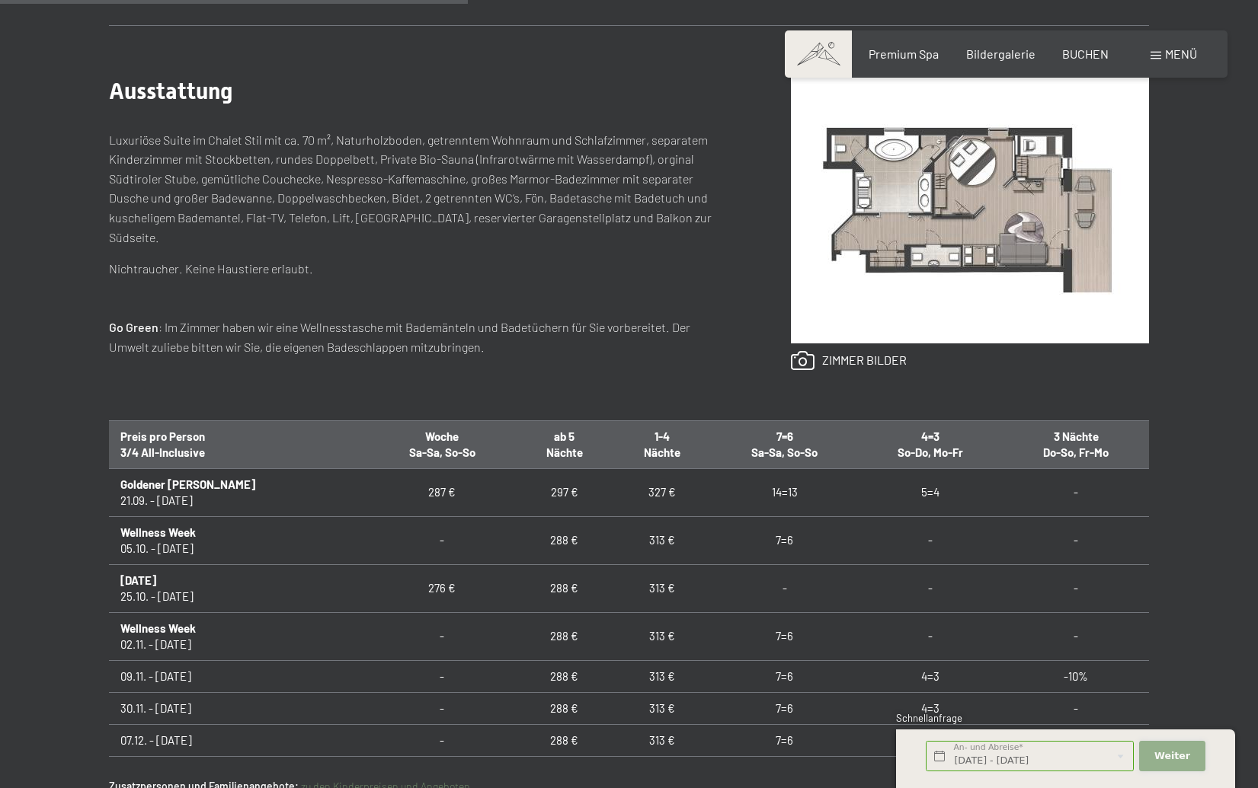
click at [1178, 750] on span "Weiter" at bounding box center [1172, 757] width 36 height 14
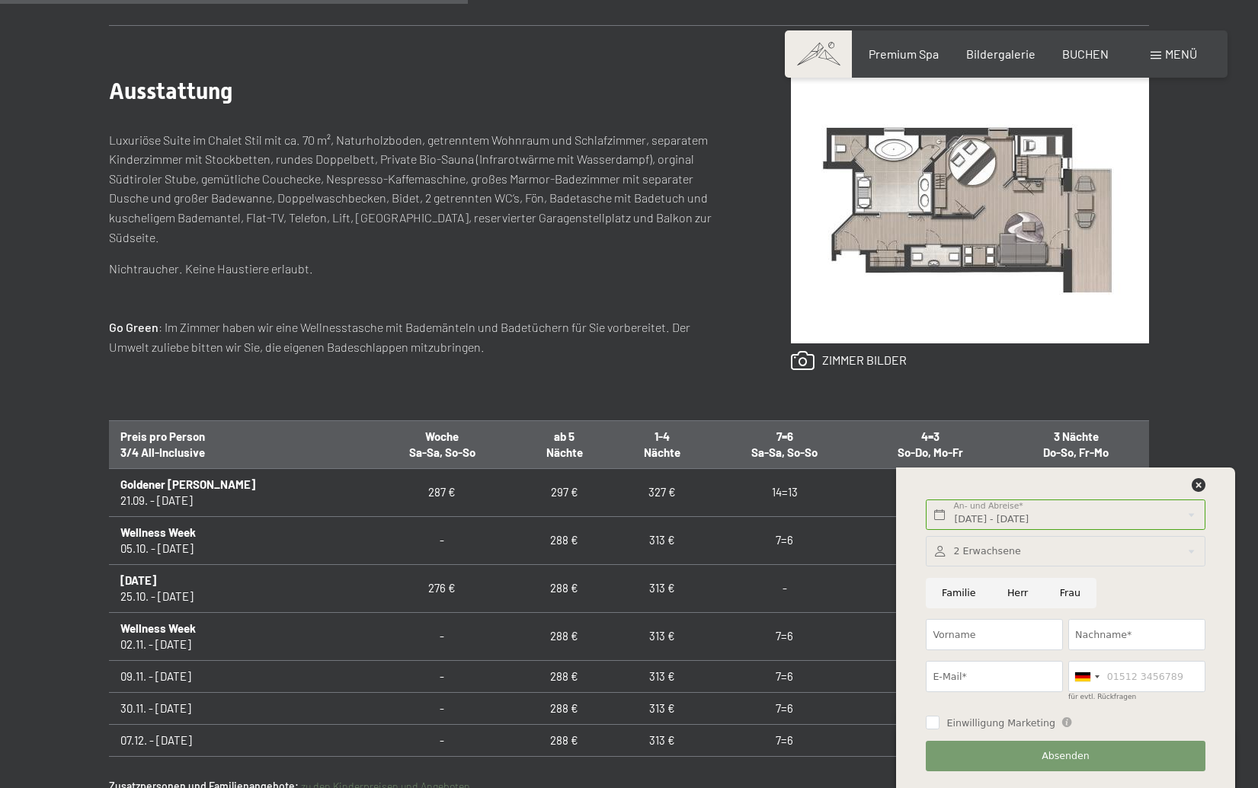
click at [1014, 592] on input "Herr" at bounding box center [1017, 593] width 53 height 31
radio input "true"
type input "Martin"
type input "Röthlisberger"
type input "martin.roethlisberger@bluewin.ch"
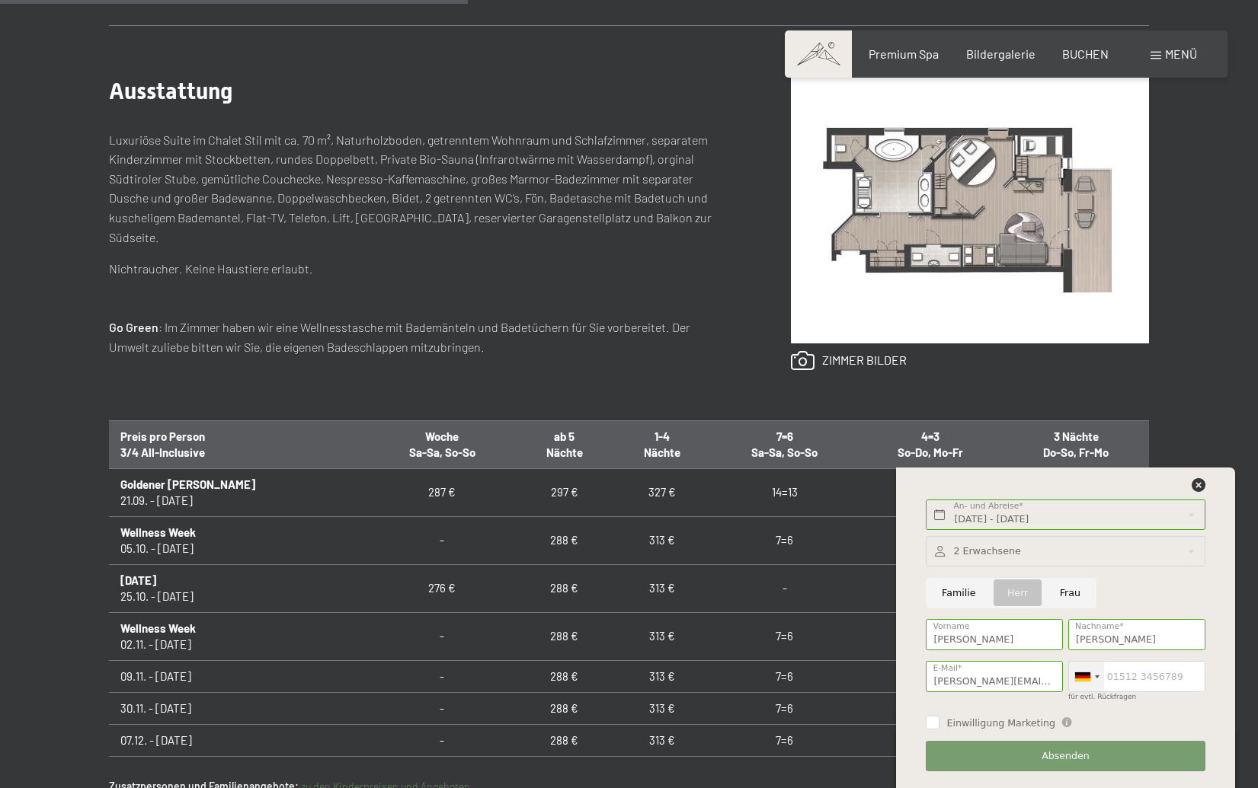
click at [1095, 677] on div at bounding box center [1097, 677] width 5 height 3
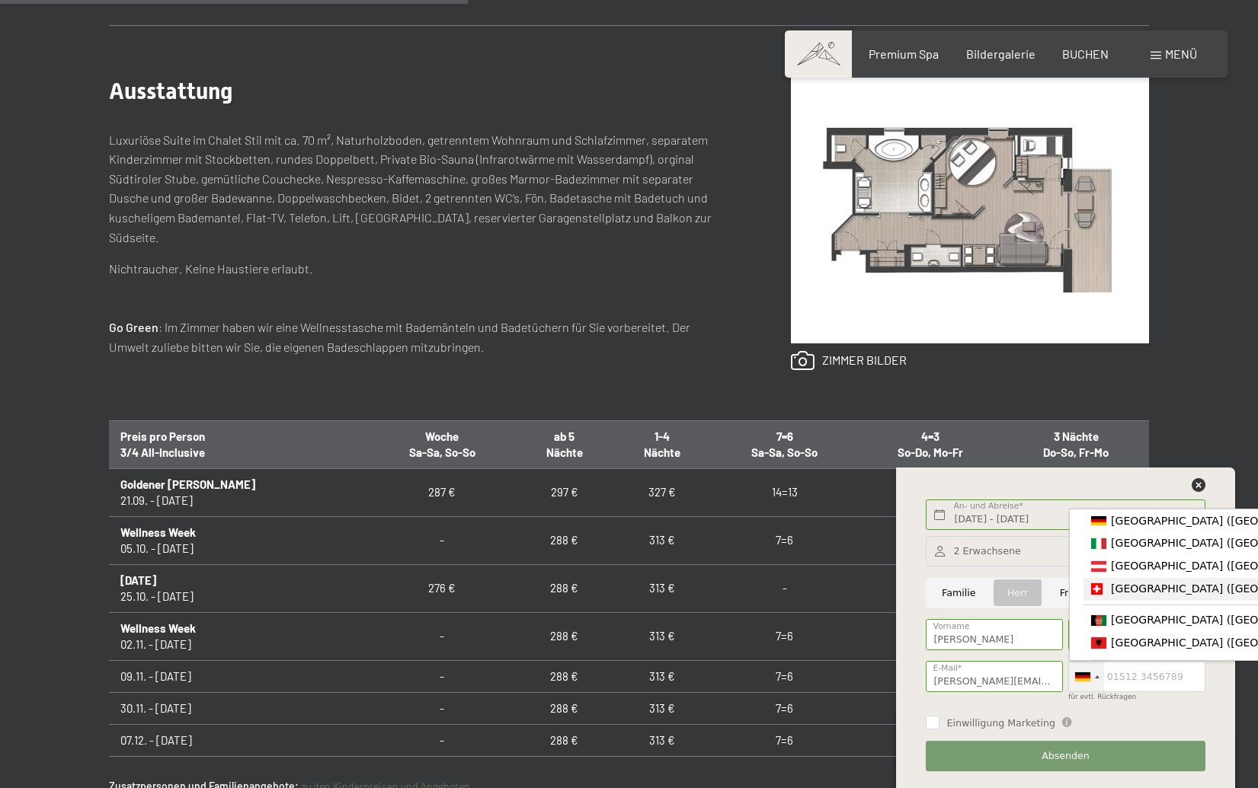
click at [1101, 593] on div "List of countries" at bounding box center [1096, 589] width 11 height 11
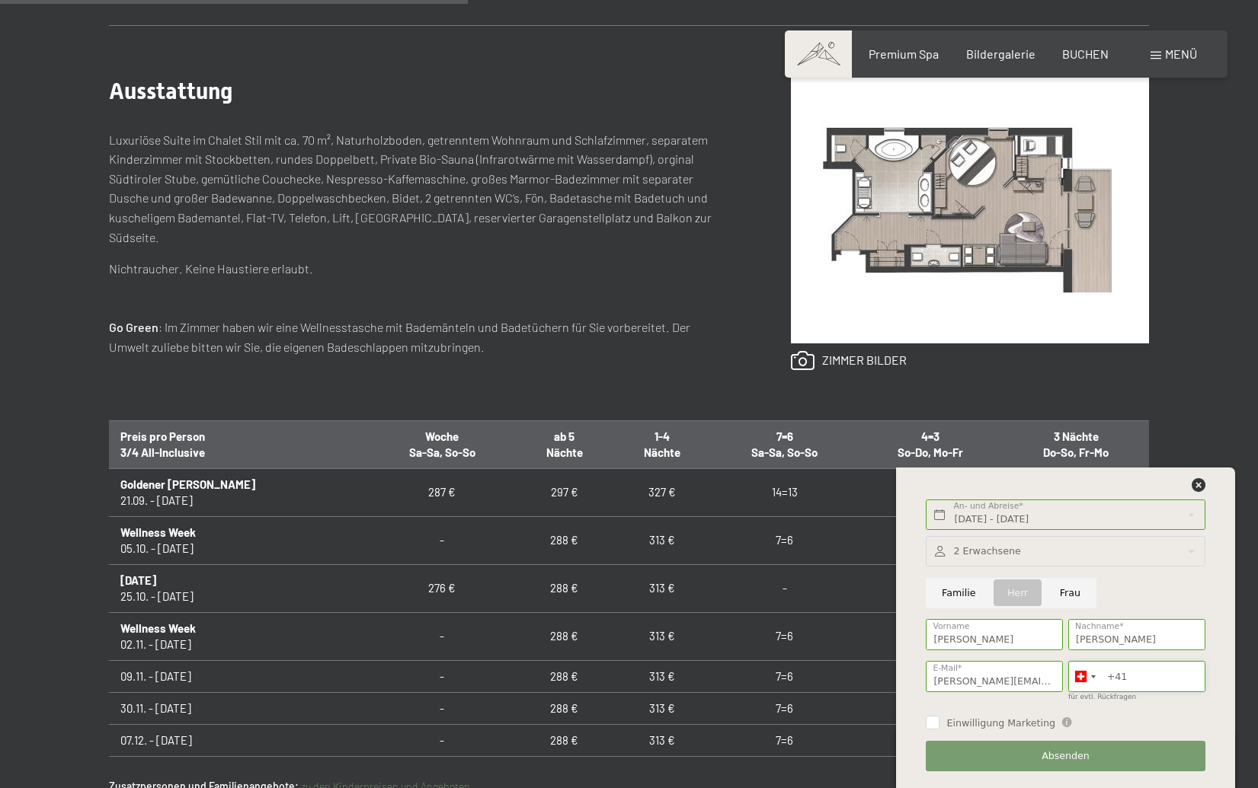
type input "794063719"
click at [1076, 760] on span "Absenden" at bounding box center [1065, 757] width 48 height 14
